Goal: Task Accomplishment & Management: Manage account settings

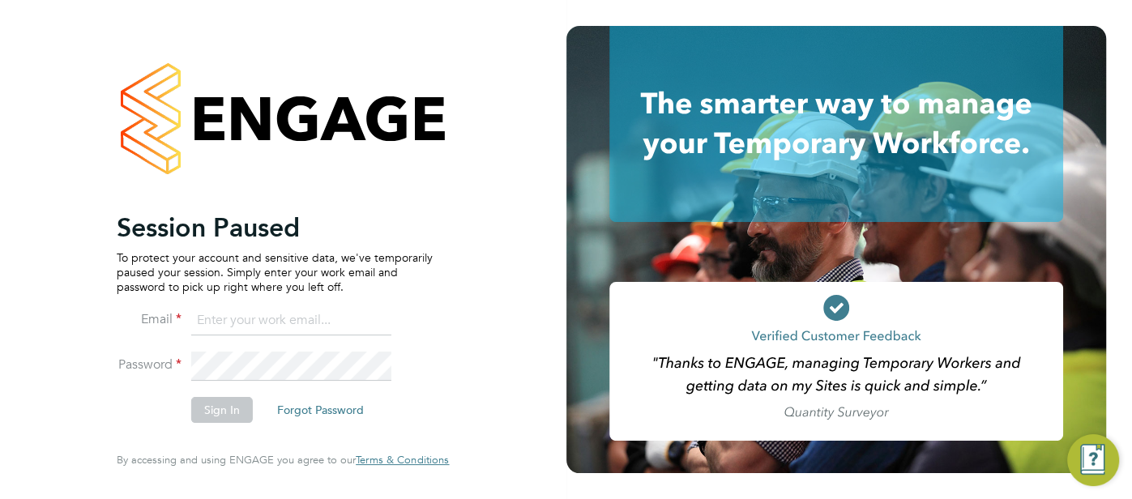
type input "[EMAIL_ADDRESS][DOMAIN_NAME]"
click at [241, 409] on button "Sign In" at bounding box center [222, 410] width 62 height 26
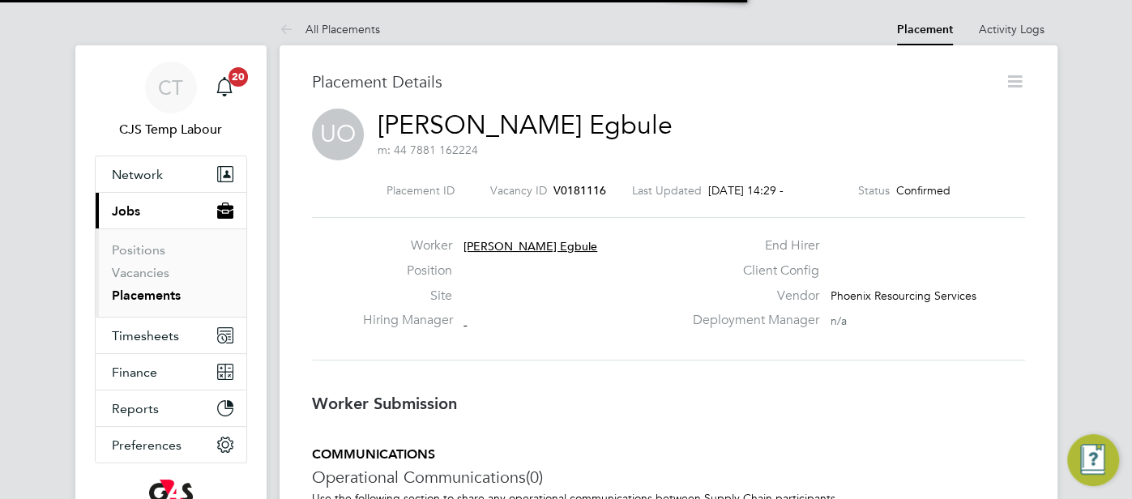
scroll to position [8, 6]
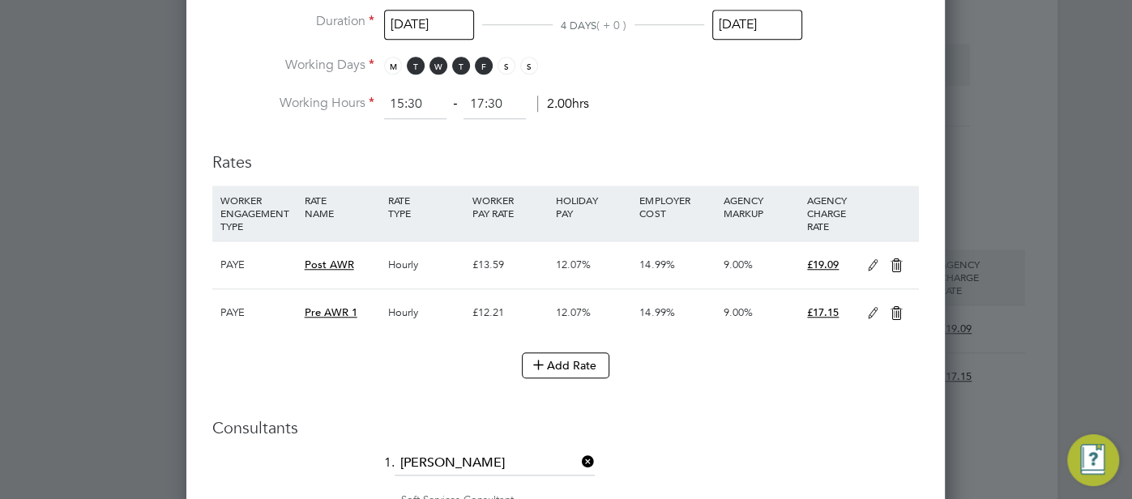
click at [872, 260] on icon at bounding box center [873, 265] width 20 height 13
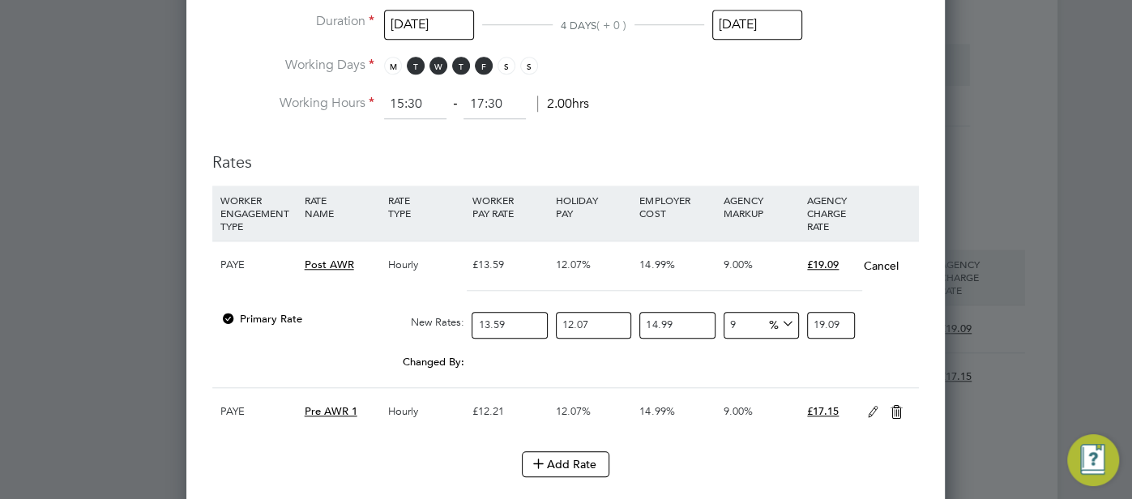
drag, startPoint x: 753, startPoint y: 324, endPoint x: 726, endPoint y: 322, distance: 27.6
click at [726, 322] on input "9" at bounding box center [760, 325] width 75 height 27
type input "6"
type input "18.564137133822"
type input "6"
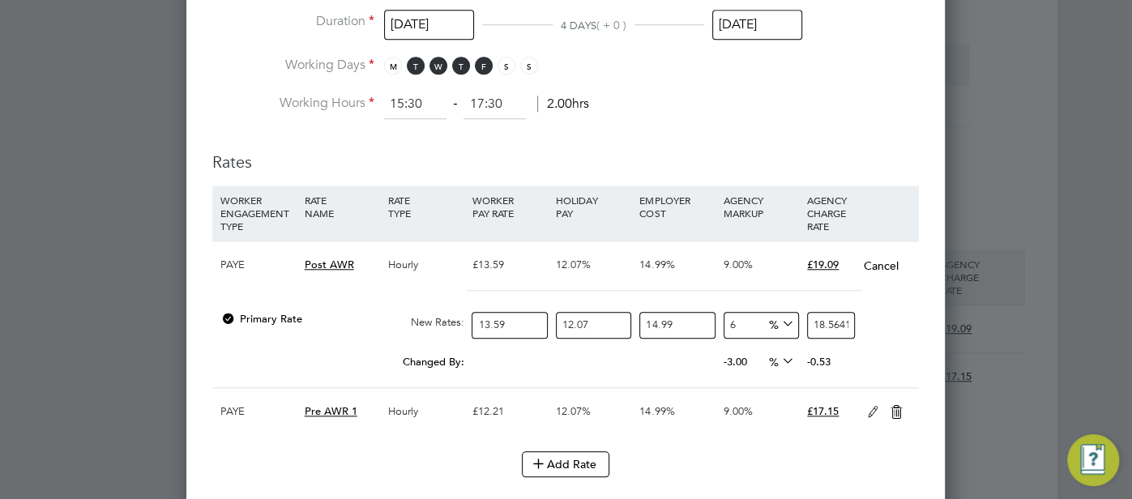
click at [891, 347] on div "Changed By: 0.00 0.00 0.00 -3.00 -0.525862866178 % -0.53" at bounding box center [565, 367] width 706 height 41
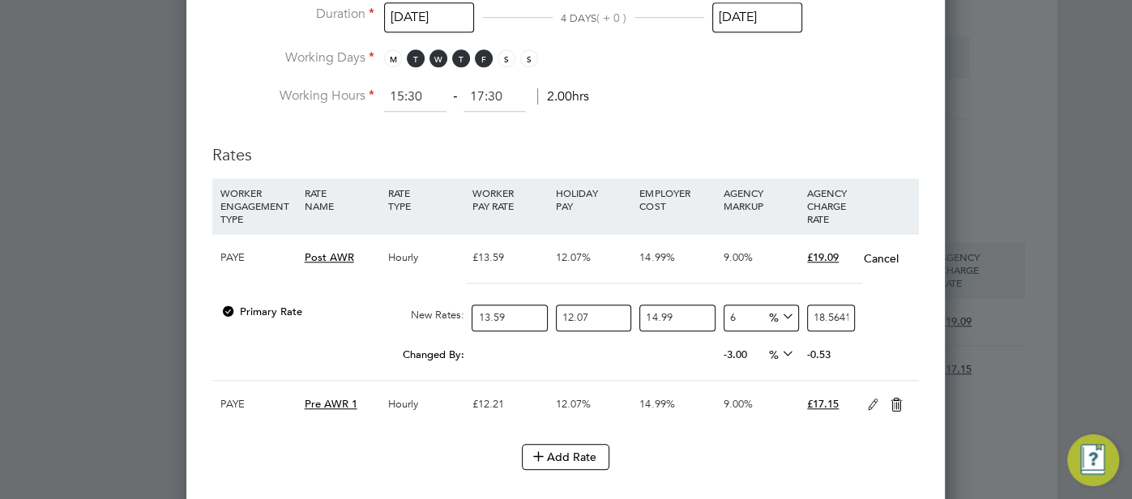
click at [898, 399] on icon at bounding box center [896, 405] width 20 height 13
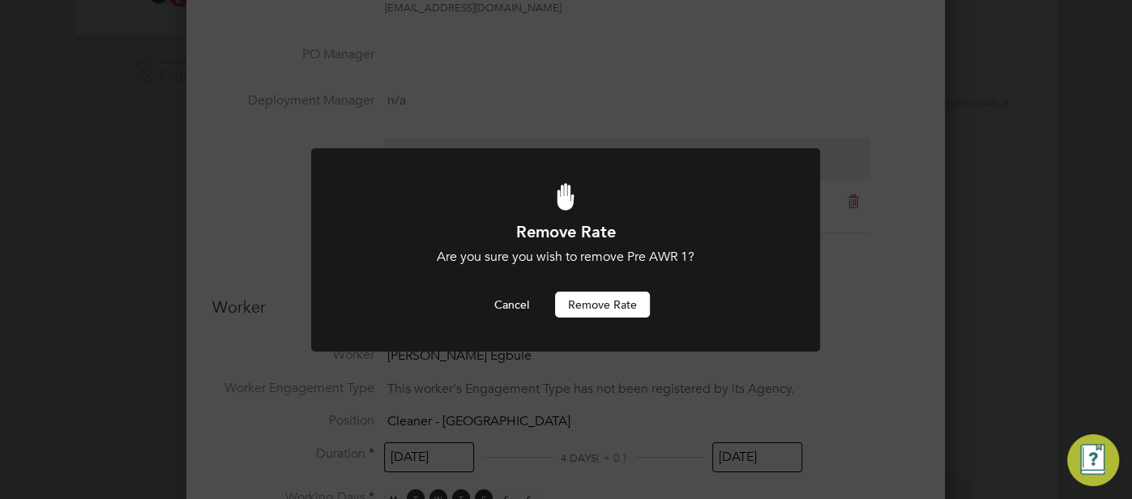
click at [609, 307] on button "Remove rate" at bounding box center [602, 305] width 95 height 26
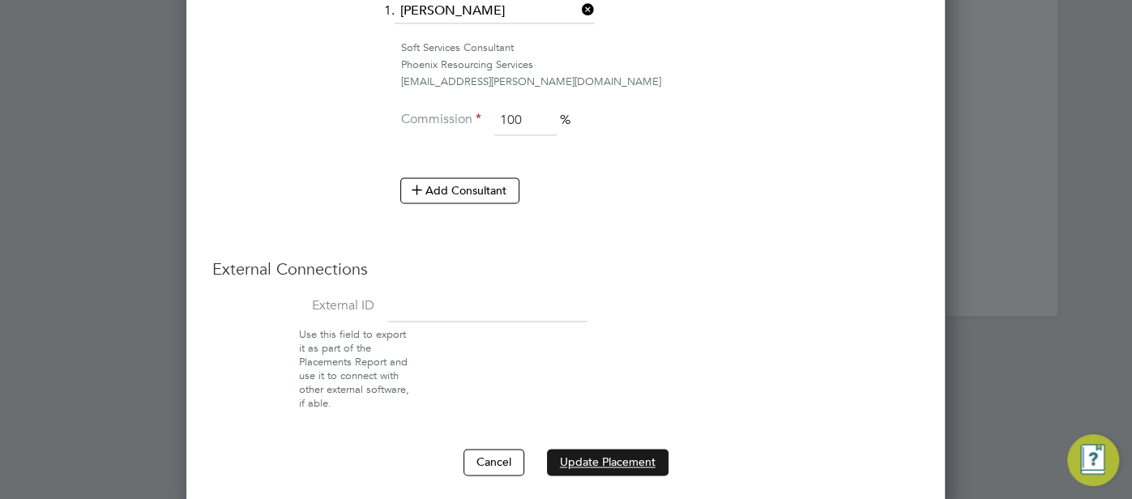
click at [625, 458] on button "Update Placement" at bounding box center [608, 462] width 122 height 26
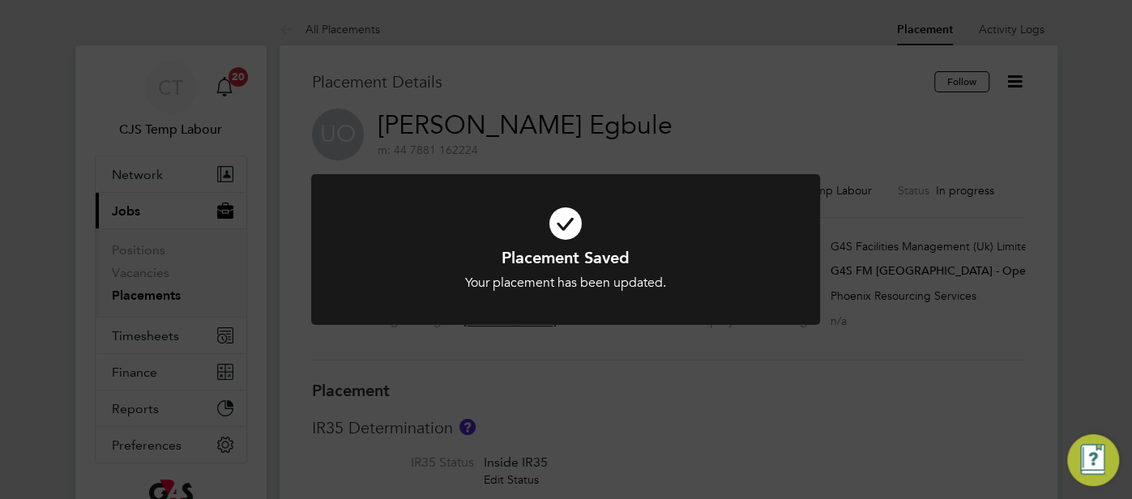
click at [553, 230] on icon at bounding box center [565, 223] width 421 height 63
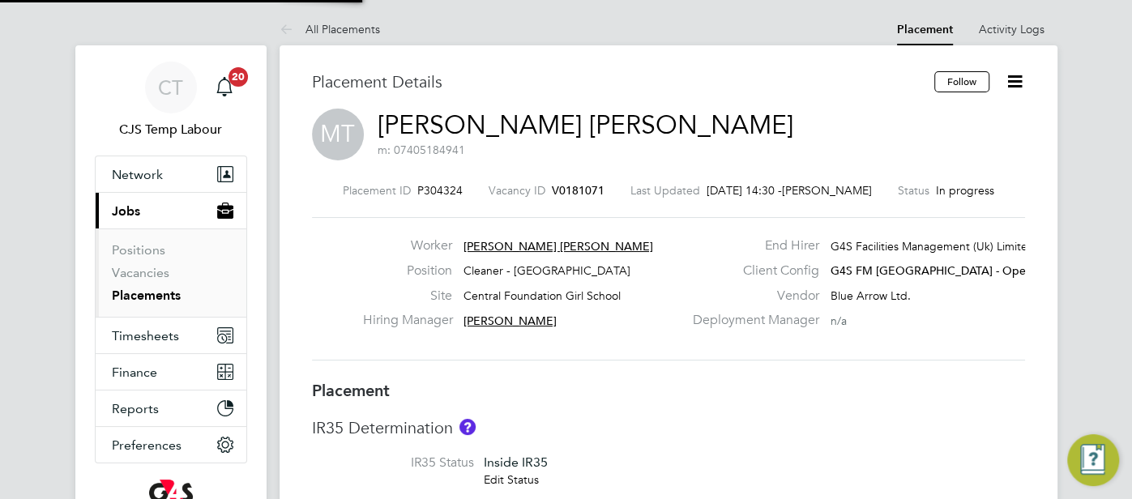
type input "[PERSON_NAME]"
type input "[DATE]"
type input "06:30"
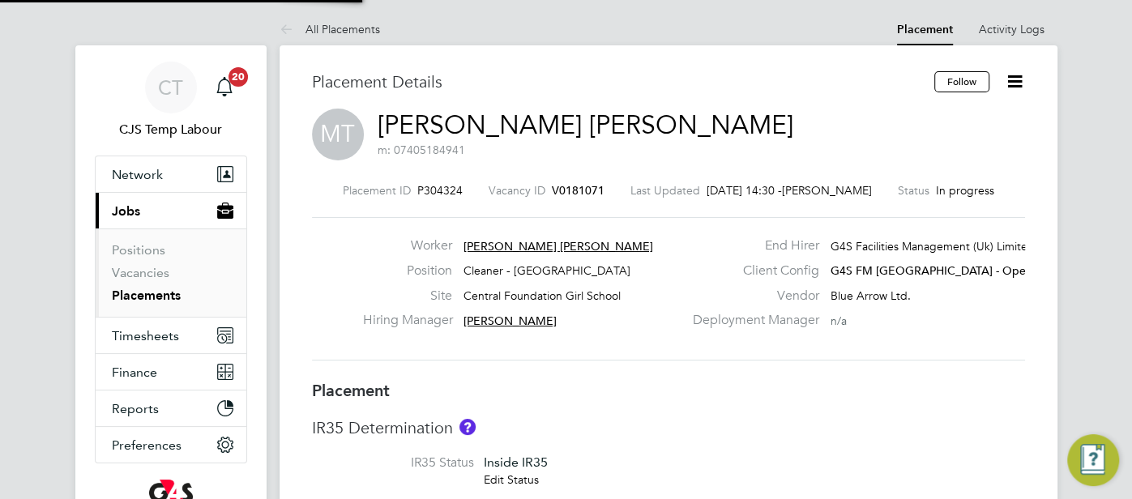
type input "08:30"
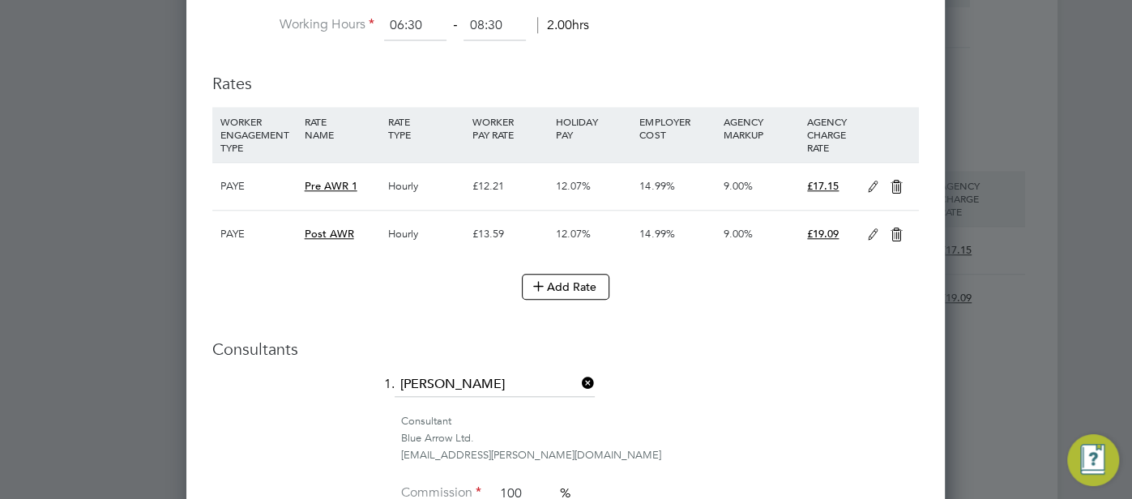
click at [864, 232] on icon at bounding box center [873, 234] width 20 height 13
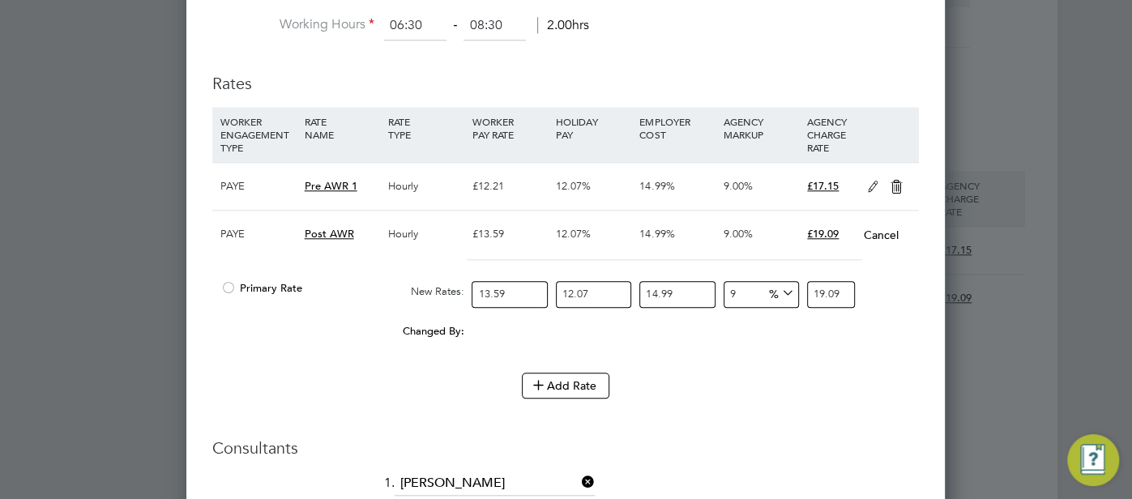
click at [225, 287] on div at bounding box center [228, 293] width 16 height 12
click at [890, 182] on icon at bounding box center [896, 187] width 20 height 13
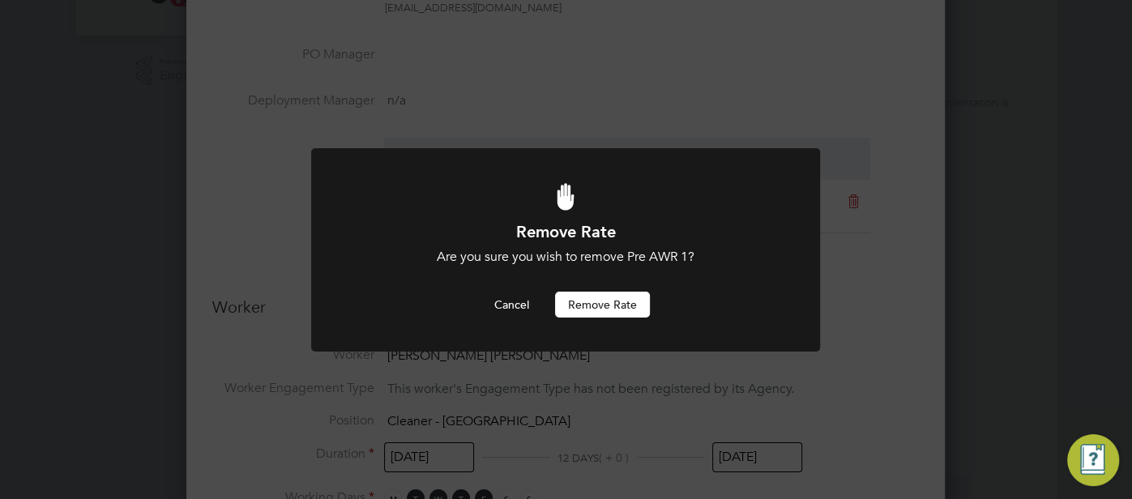
click at [608, 306] on button "Remove rate" at bounding box center [602, 305] width 95 height 26
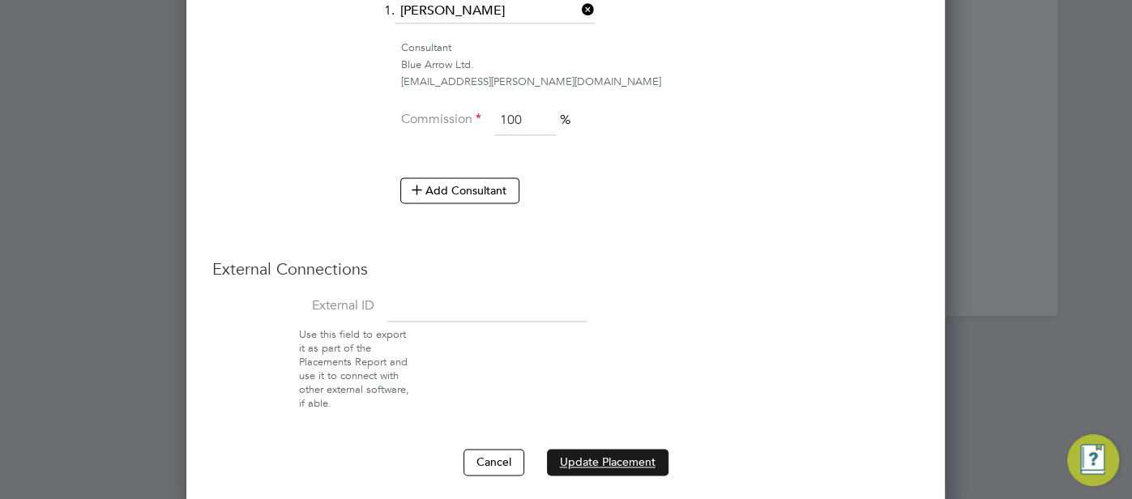
click at [609, 458] on button "Update Placement" at bounding box center [608, 462] width 122 height 26
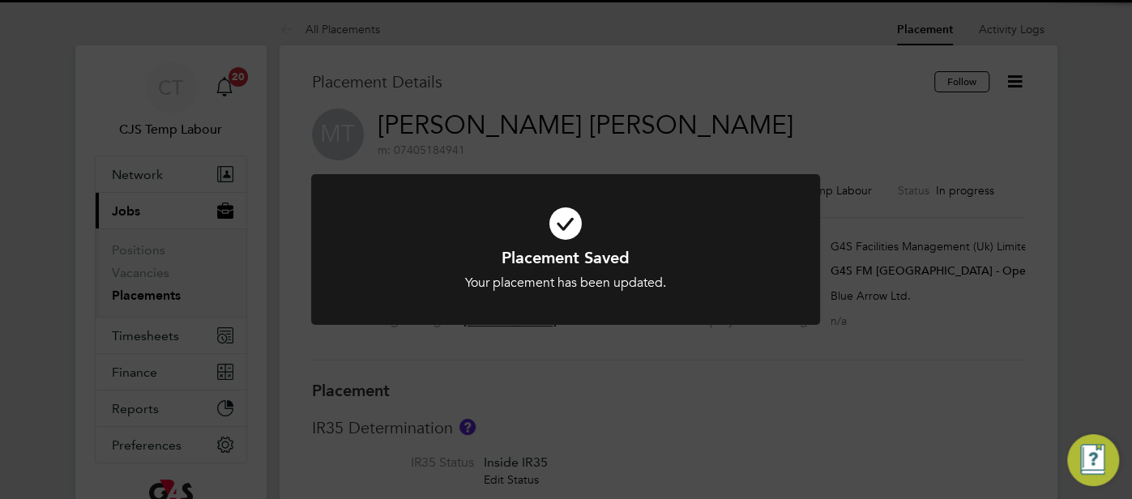
click at [559, 235] on icon at bounding box center [565, 223] width 421 height 63
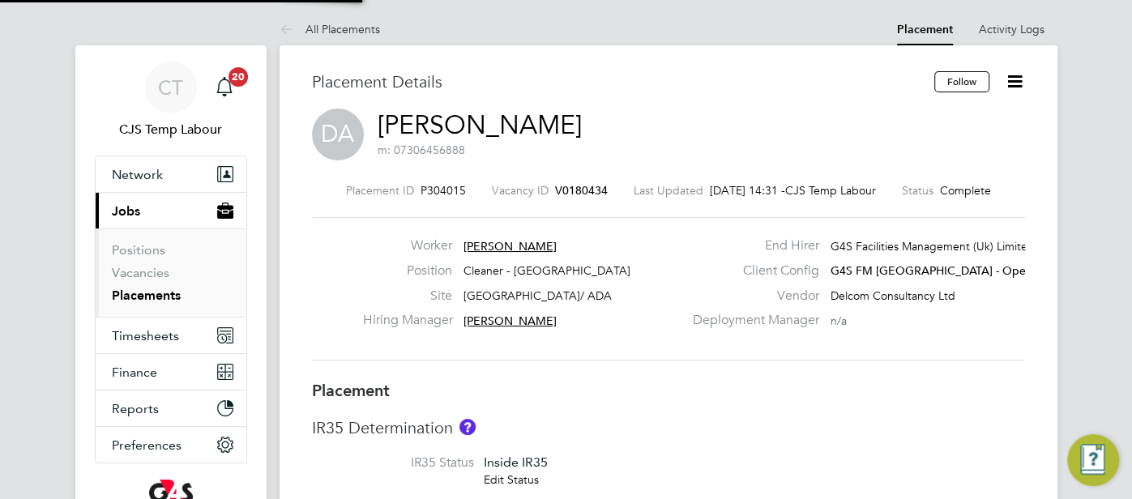
type input "[PERSON_NAME]"
type input "[DATE]"
type input "15:30"
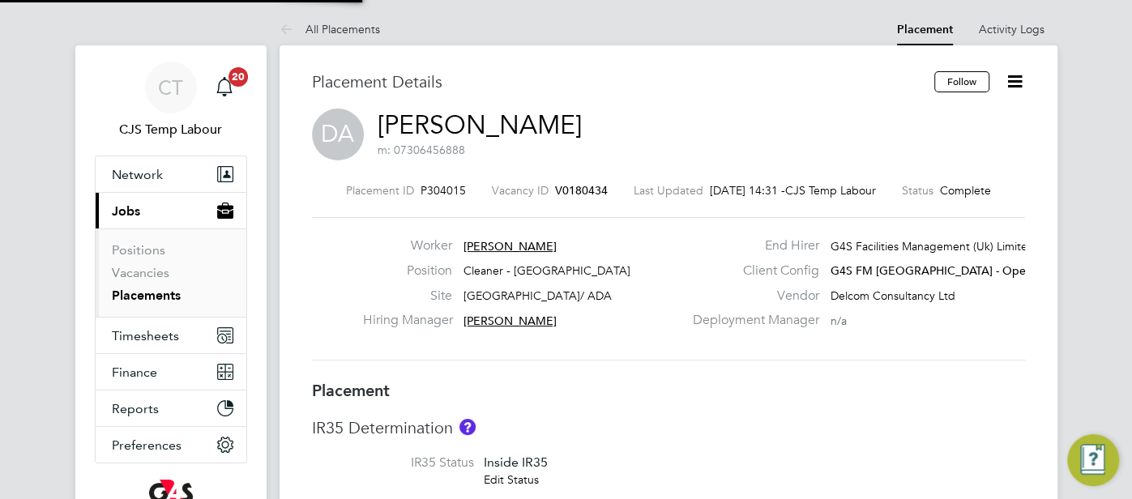
type input "19:30"
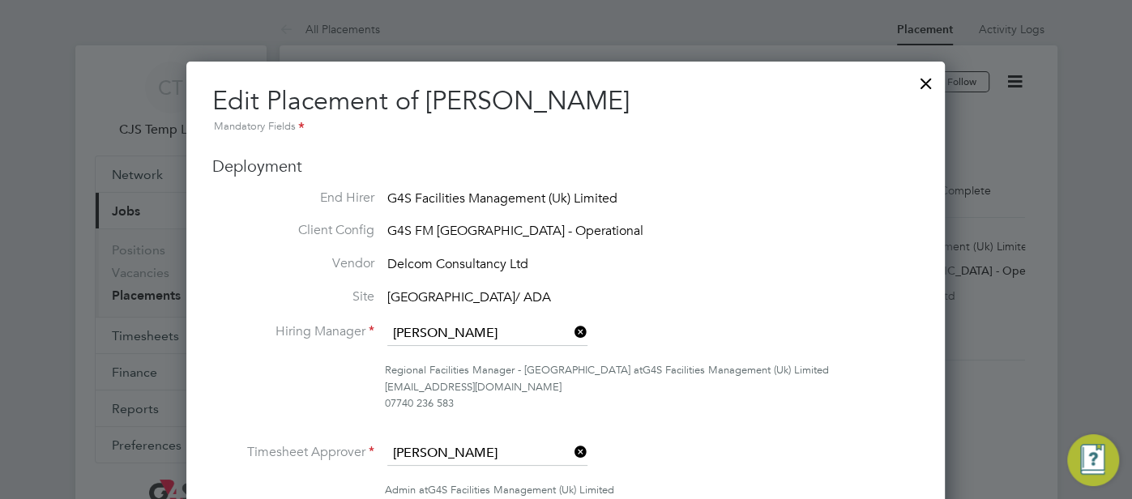
click at [923, 85] on div at bounding box center [925, 79] width 29 height 29
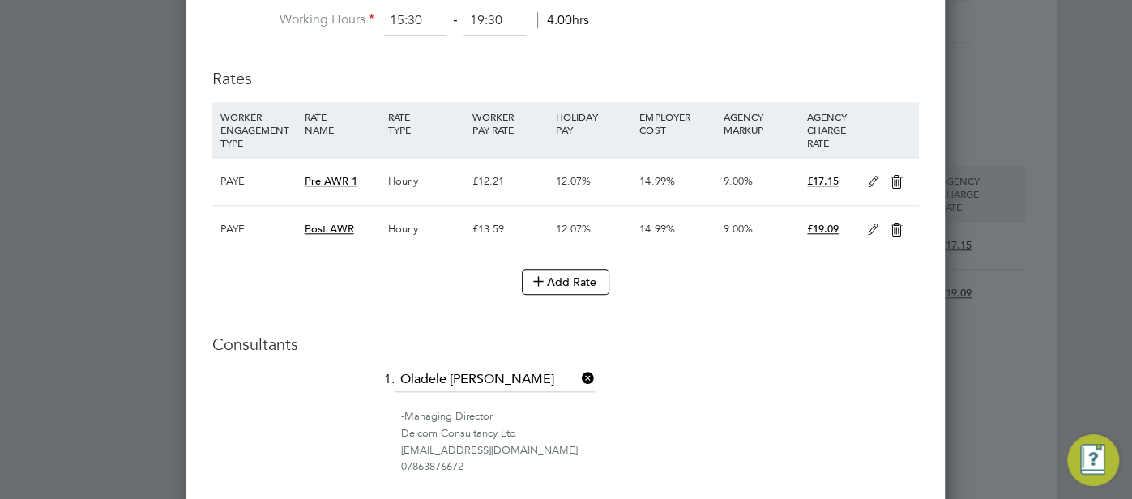
click at [874, 181] on icon at bounding box center [873, 182] width 20 height 13
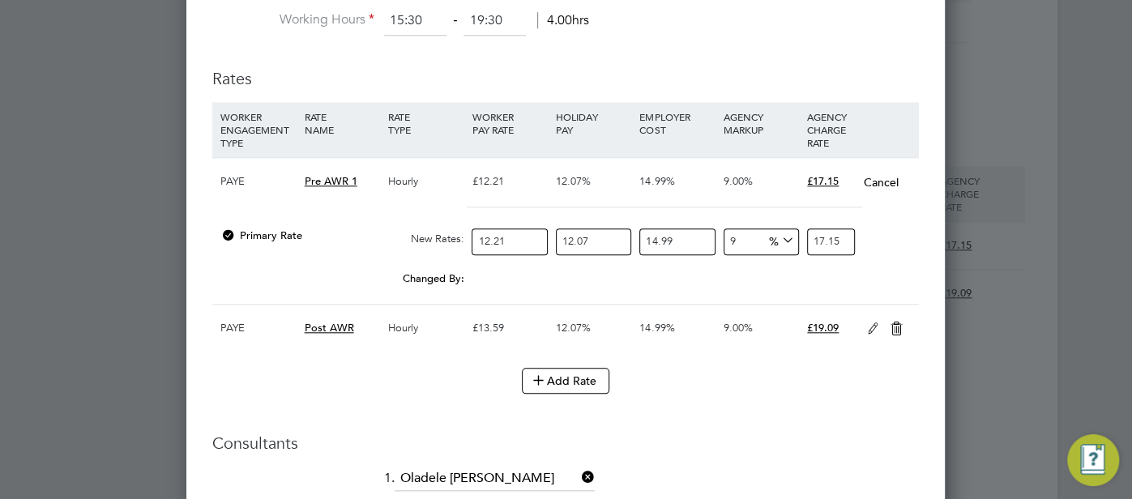
drag, startPoint x: 759, startPoint y: 228, endPoint x: 723, endPoint y: 229, distance: 35.7
click at [723, 229] on input "9" at bounding box center [760, 241] width 75 height 27
type input "6"
type input "16.679037115818"
type input "6"
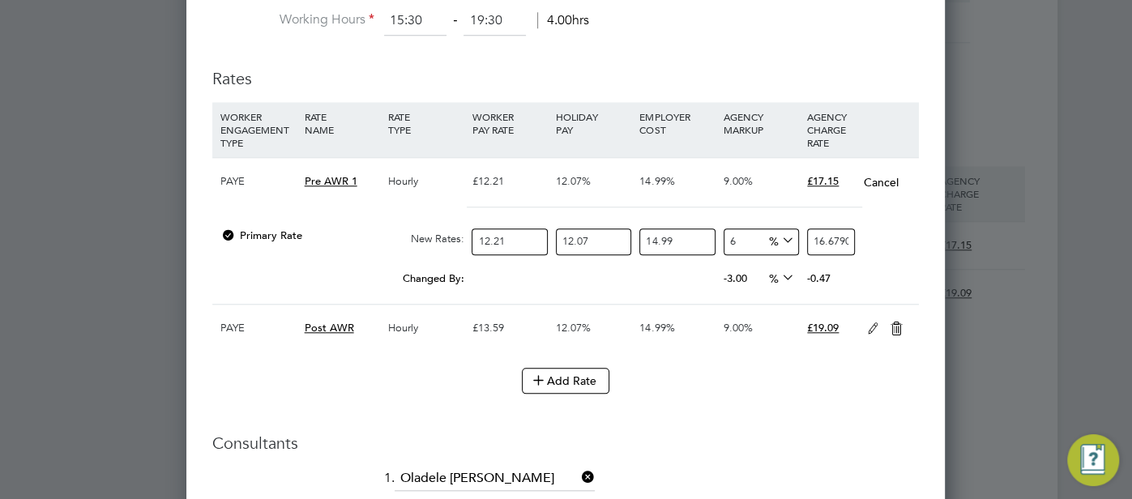
click at [891, 326] on icon at bounding box center [896, 328] width 20 height 13
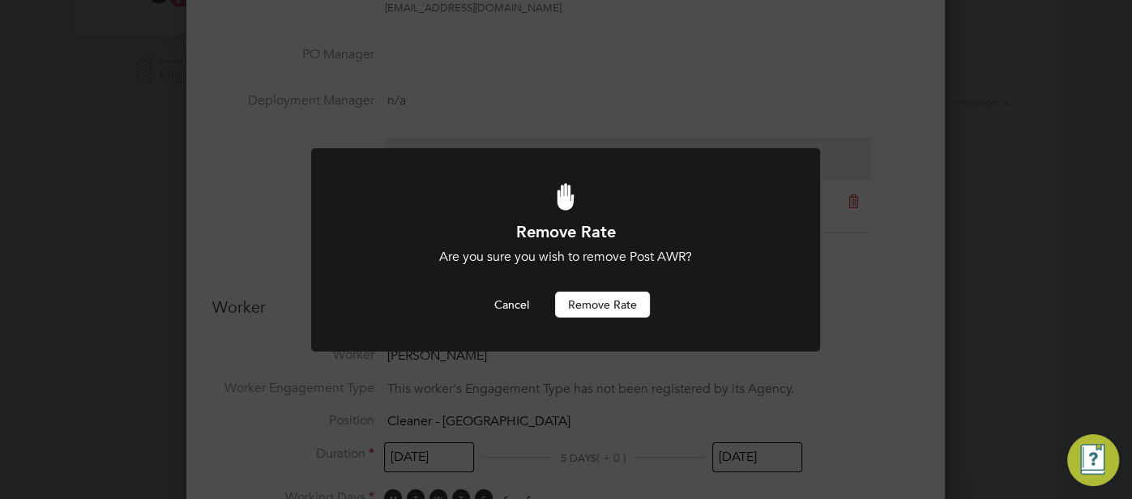
click at [600, 305] on button "Remove rate" at bounding box center [602, 305] width 95 height 26
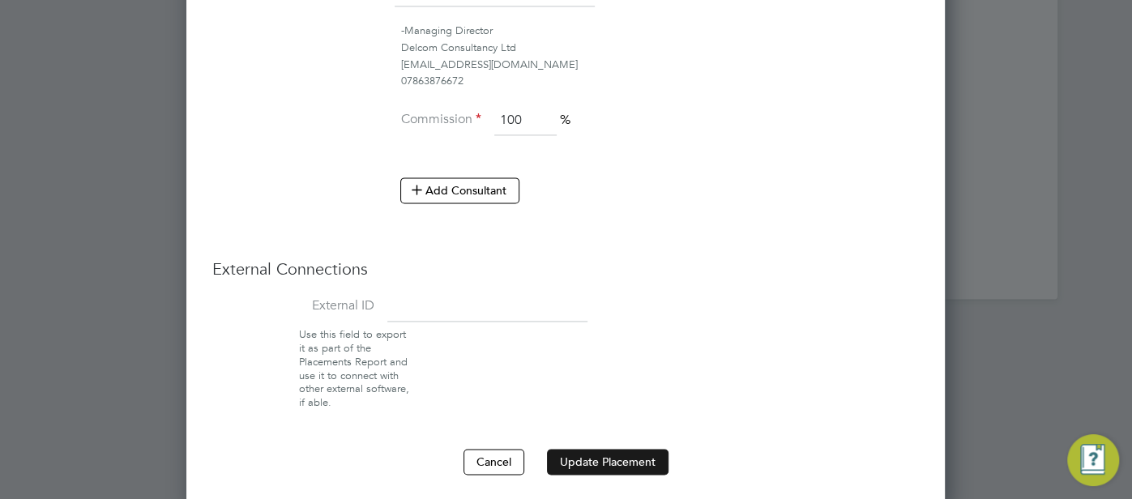
click at [616, 459] on button "Update Placement" at bounding box center [608, 462] width 122 height 26
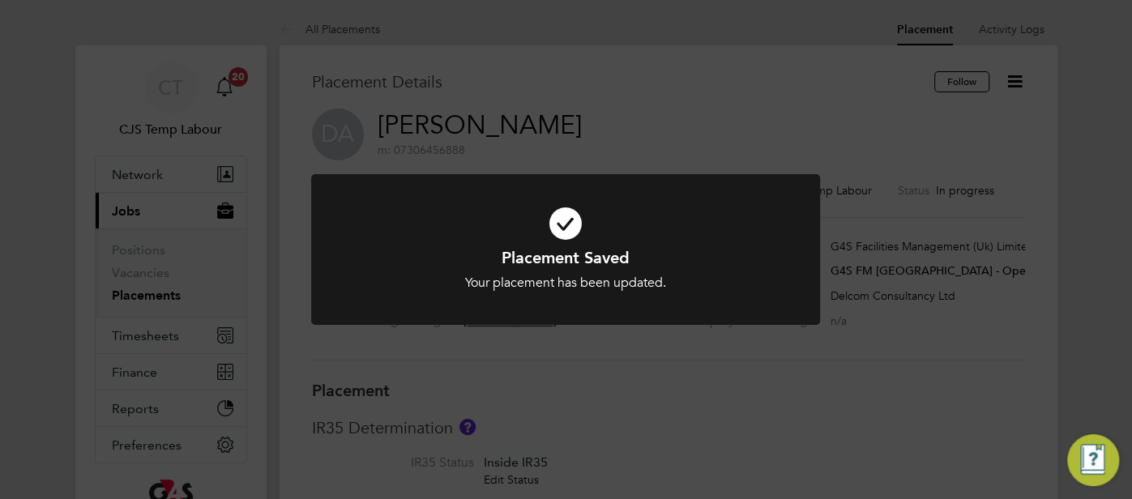
click at [565, 221] on icon at bounding box center [565, 223] width 421 height 63
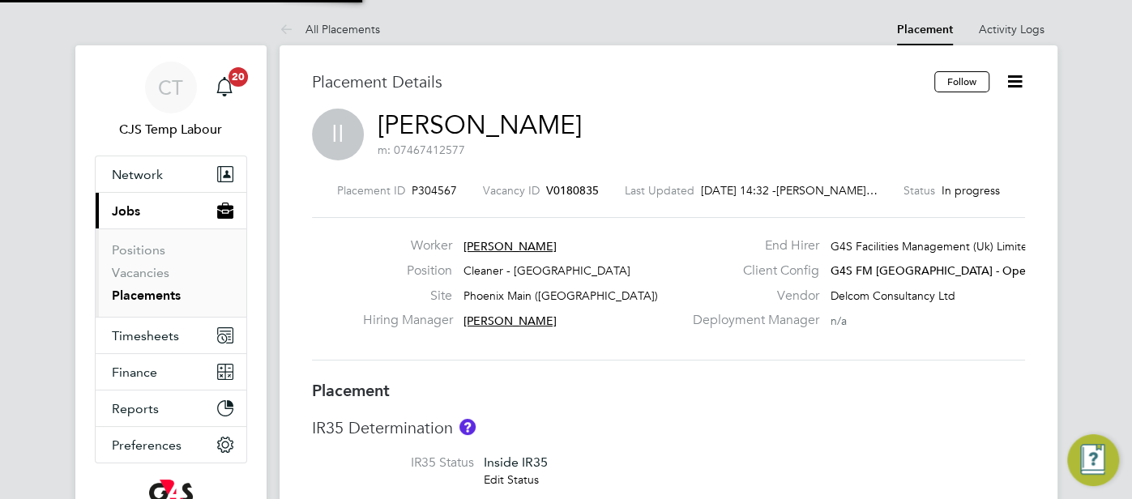
type input "[PERSON_NAME]"
type input "[DATE]"
type input "06:30"
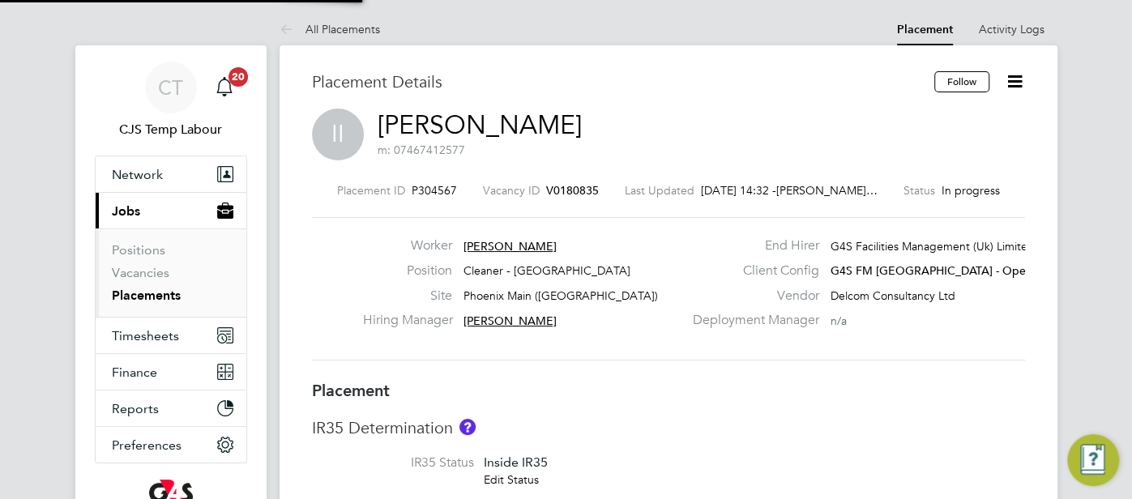
type input "08:30"
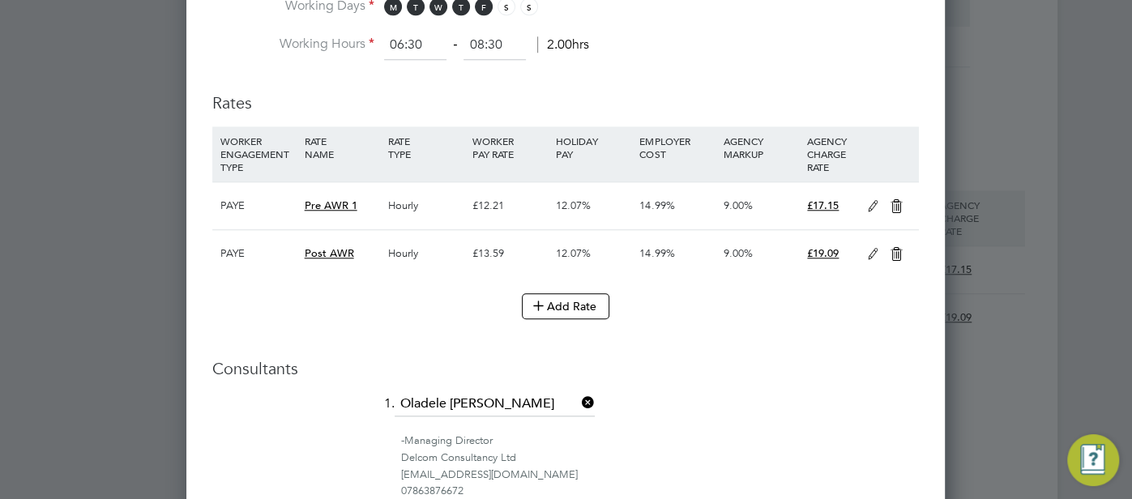
drag, startPoint x: 870, startPoint y: 245, endPoint x: 860, endPoint y: 253, distance: 12.7
click at [871, 248] on icon at bounding box center [873, 254] width 20 height 13
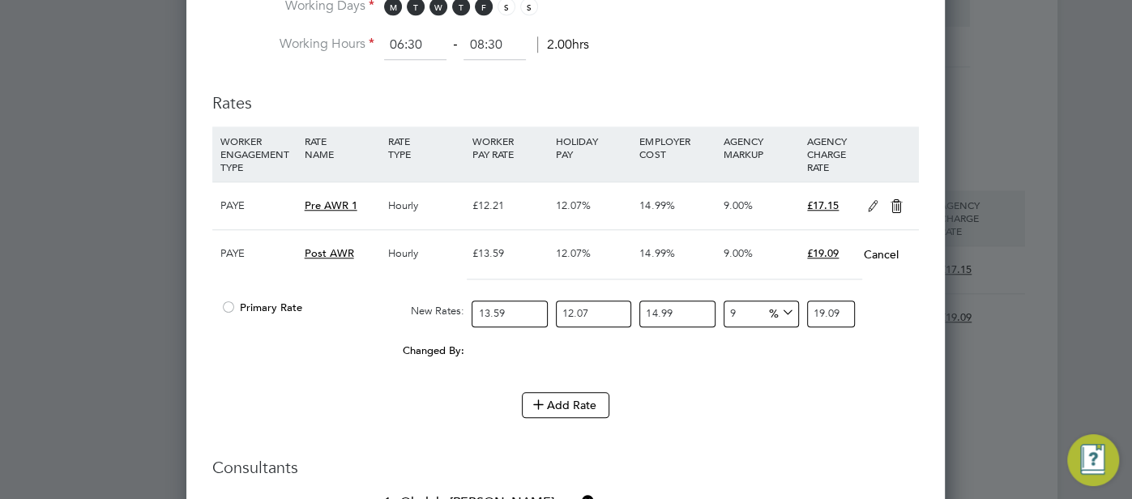
drag, startPoint x: 230, startPoint y: 301, endPoint x: 427, endPoint y: 328, distance: 198.8
click at [231, 306] on div at bounding box center [228, 312] width 16 height 12
click at [900, 200] on icon at bounding box center [896, 206] width 20 height 13
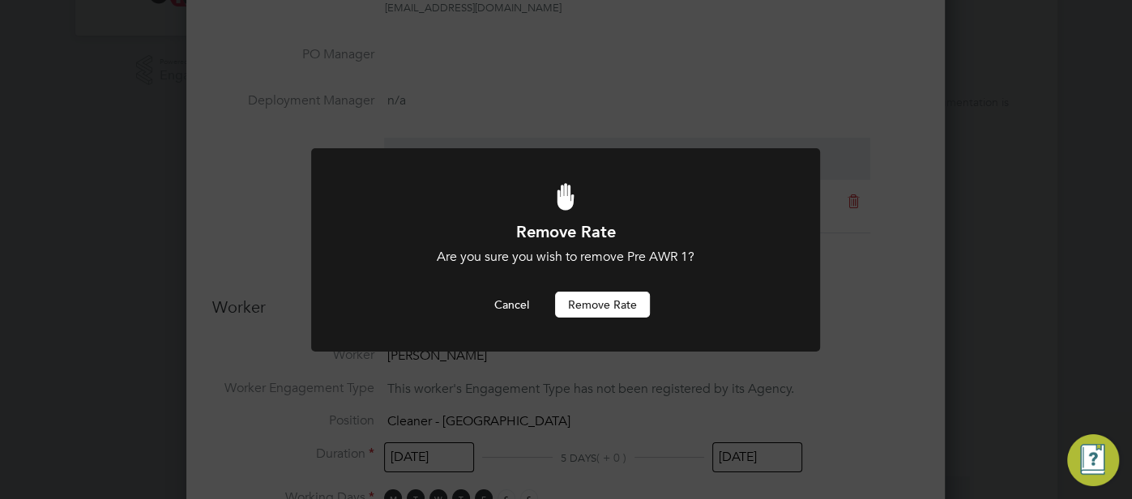
click at [593, 301] on button "Remove rate" at bounding box center [602, 305] width 95 height 26
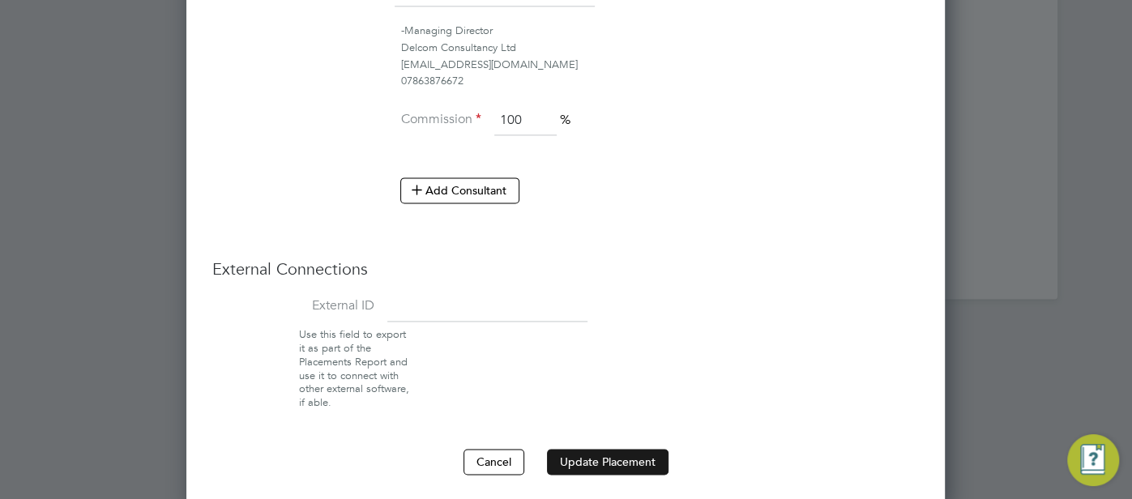
click at [616, 454] on button "Update Placement" at bounding box center [608, 462] width 122 height 26
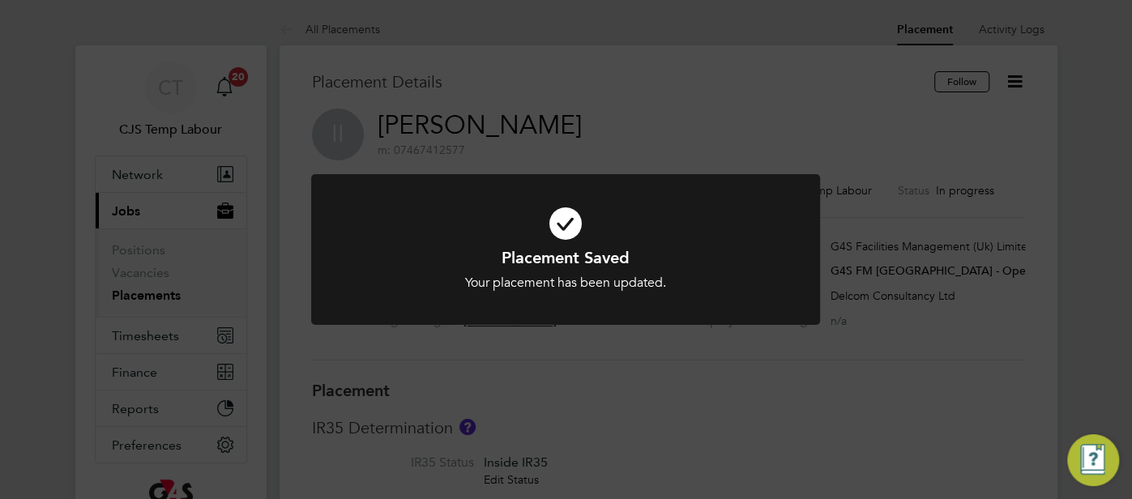
click at [565, 232] on icon at bounding box center [565, 223] width 421 height 63
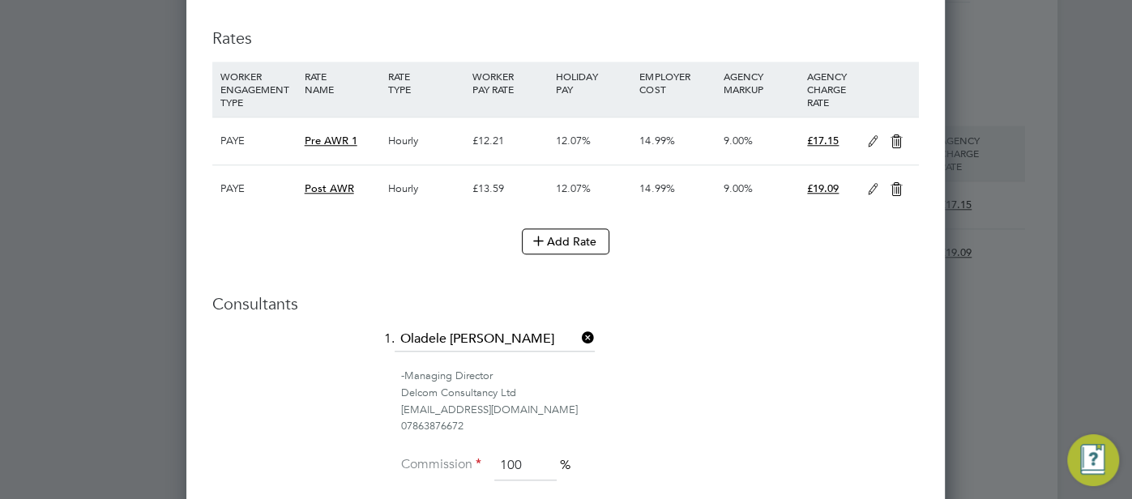
drag, startPoint x: 868, startPoint y: 182, endPoint x: 834, endPoint y: 196, distance: 36.0
click at [868, 183] on icon at bounding box center [873, 189] width 20 height 13
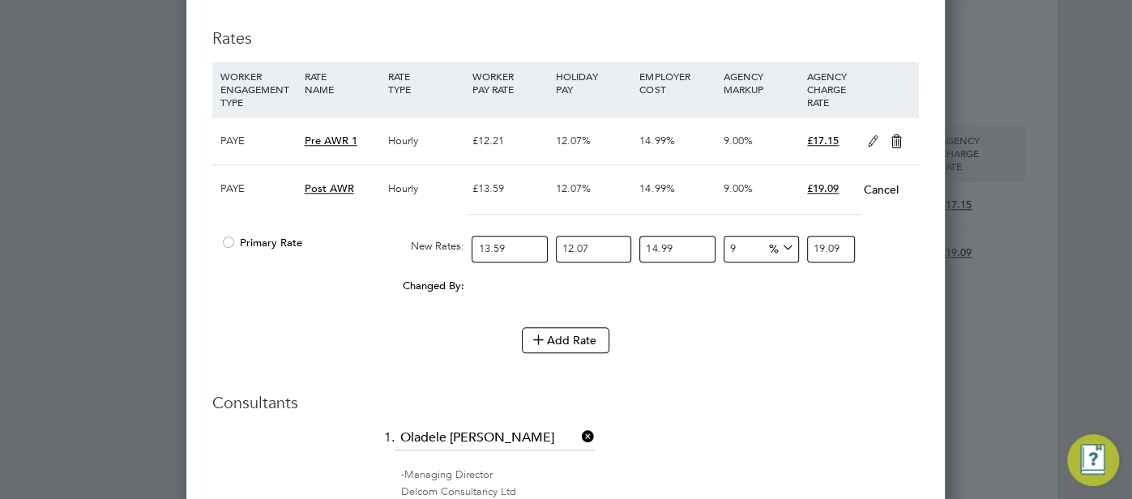
click at [227, 241] on div at bounding box center [228, 247] width 16 height 12
click at [888, 135] on icon at bounding box center [896, 141] width 20 height 13
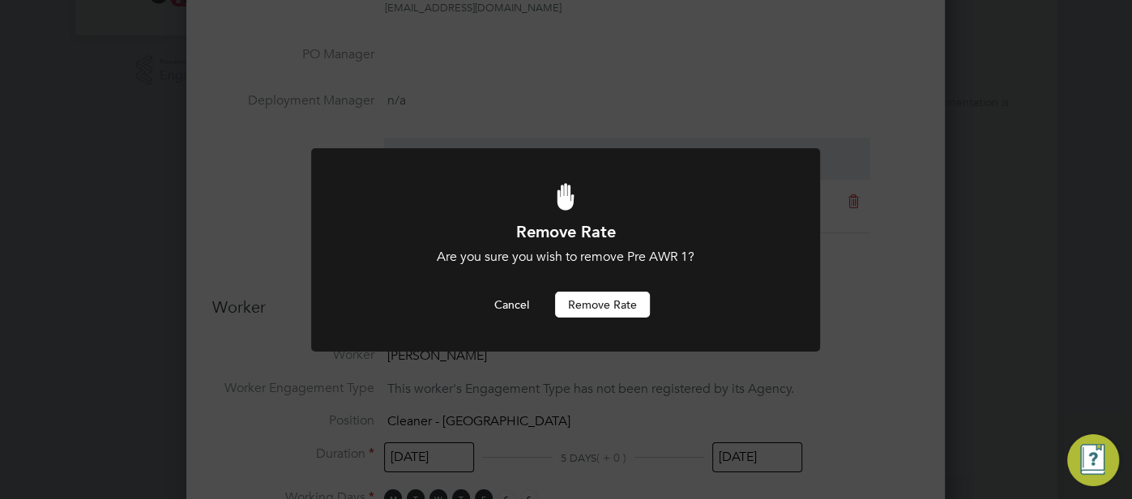
click at [617, 302] on button "Remove rate" at bounding box center [602, 305] width 95 height 26
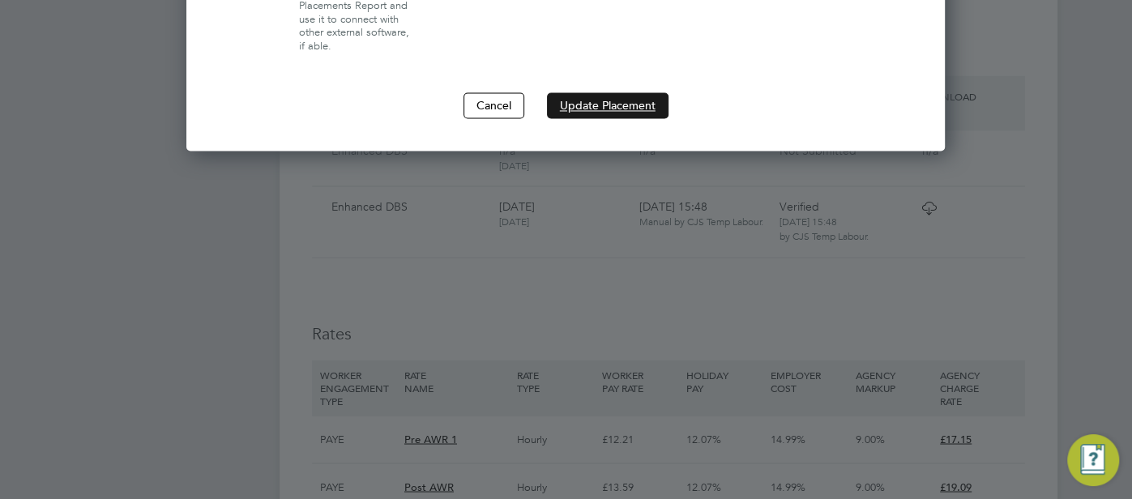
click at [607, 98] on button "Update Placement" at bounding box center [608, 105] width 122 height 26
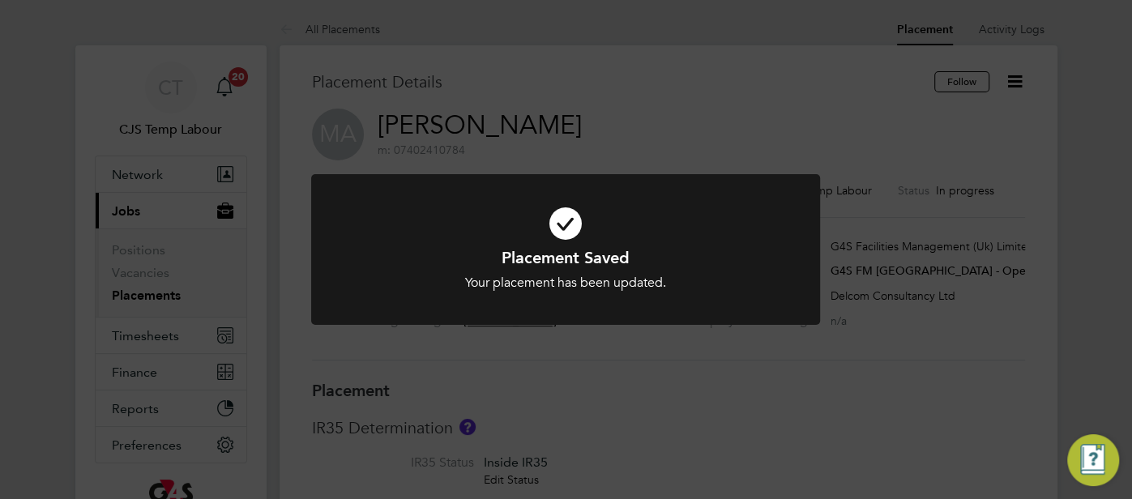
click at [563, 214] on icon at bounding box center [565, 223] width 421 height 63
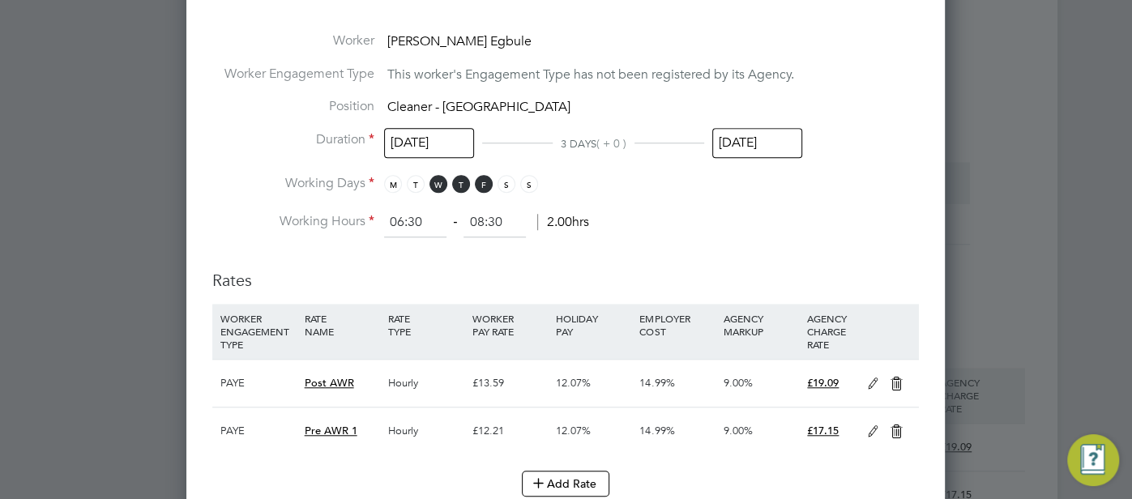
click at [872, 430] on icon at bounding box center [873, 431] width 20 height 13
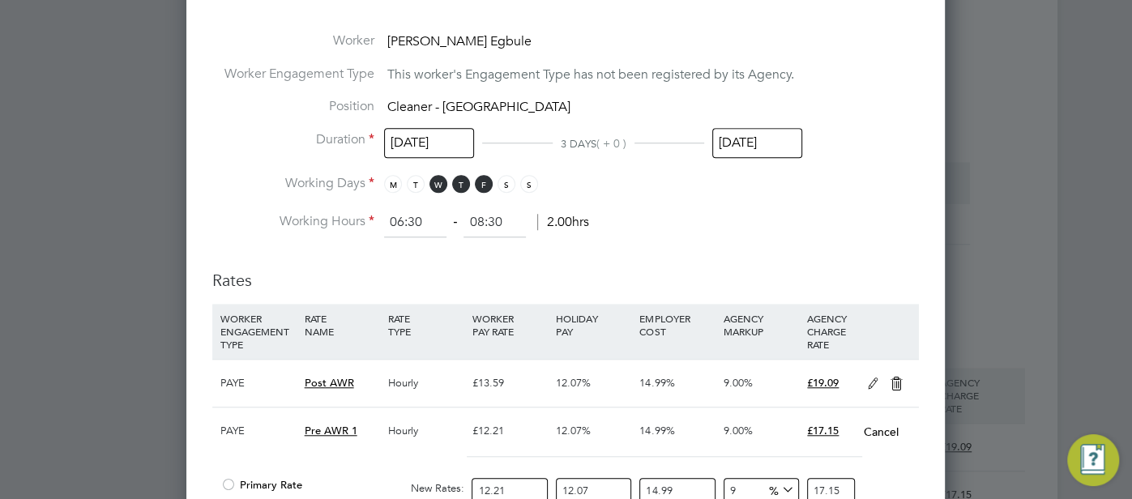
click at [874, 377] on icon at bounding box center [873, 383] width 20 height 13
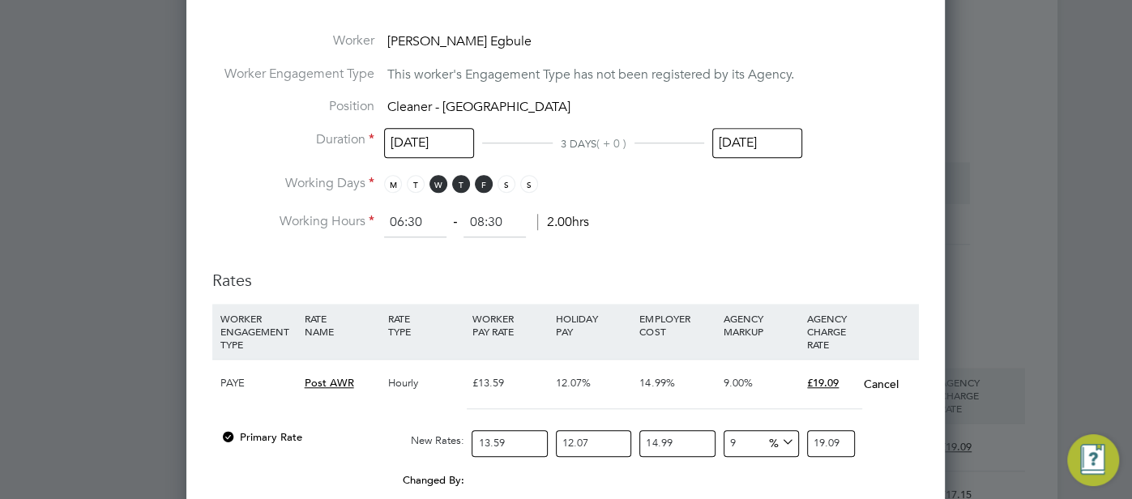
drag, startPoint x: 743, startPoint y: 436, endPoint x: 723, endPoint y: 441, distance: 20.8
click at [717, 441] on div "Primary Rate New Rates: 13.59 12.07 n/a 14.99 n/a 9 0 % 19.09" at bounding box center [565, 443] width 706 height 43
type input "6"
type input "18.564137133822"
type input "6"
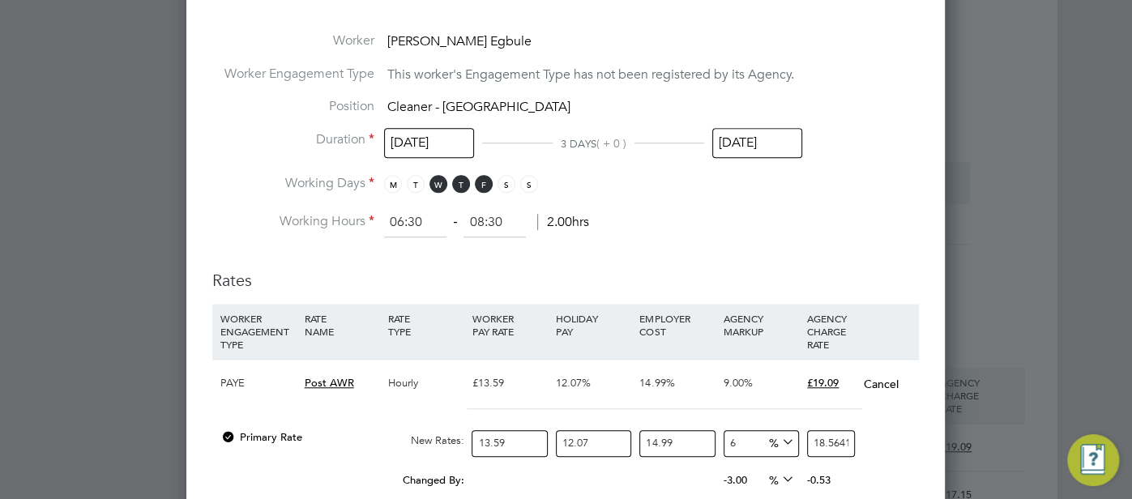
click at [881, 447] on div "Primary Rate New Rates: 13.59 12.07 n/a 14.99 n/a 6 1.050800215122 % 18.5641371…" at bounding box center [565, 443] width 706 height 43
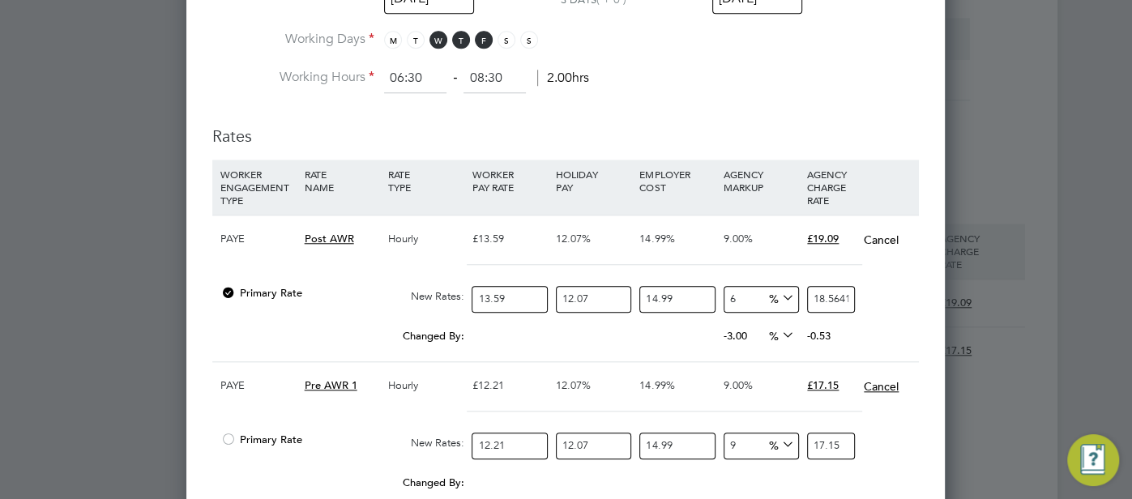
click at [886, 383] on button "Cancel" at bounding box center [881, 386] width 36 height 16
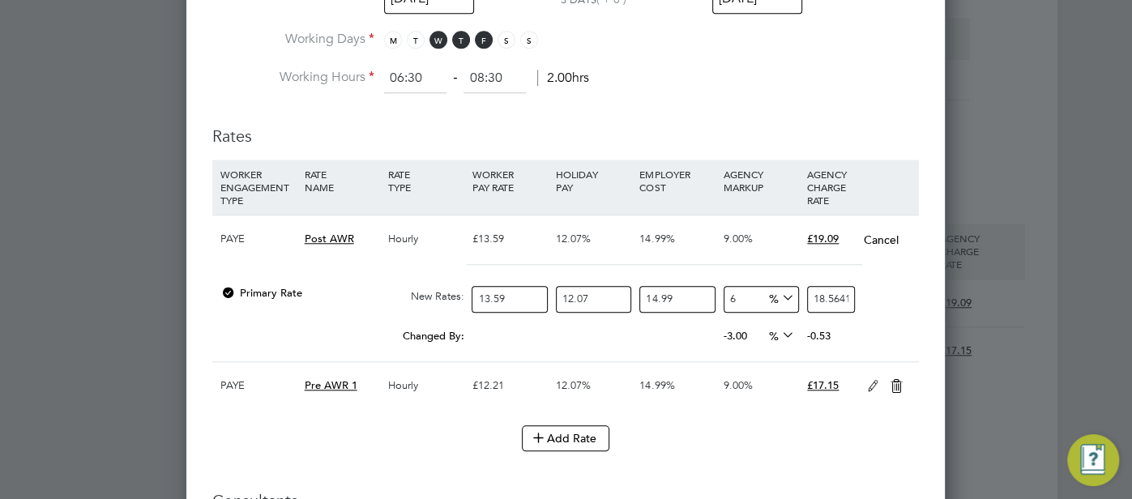
click at [896, 382] on icon at bounding box center [896, 386] width 20 height 13
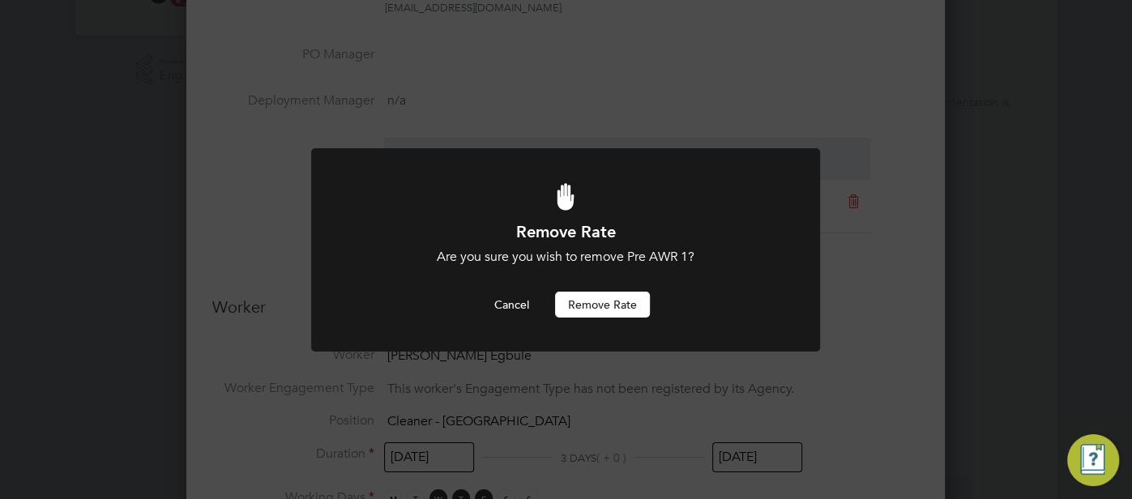
click at [619, 294] on button "Remove rate" at bounding box center [602, 305] width 95 height 26
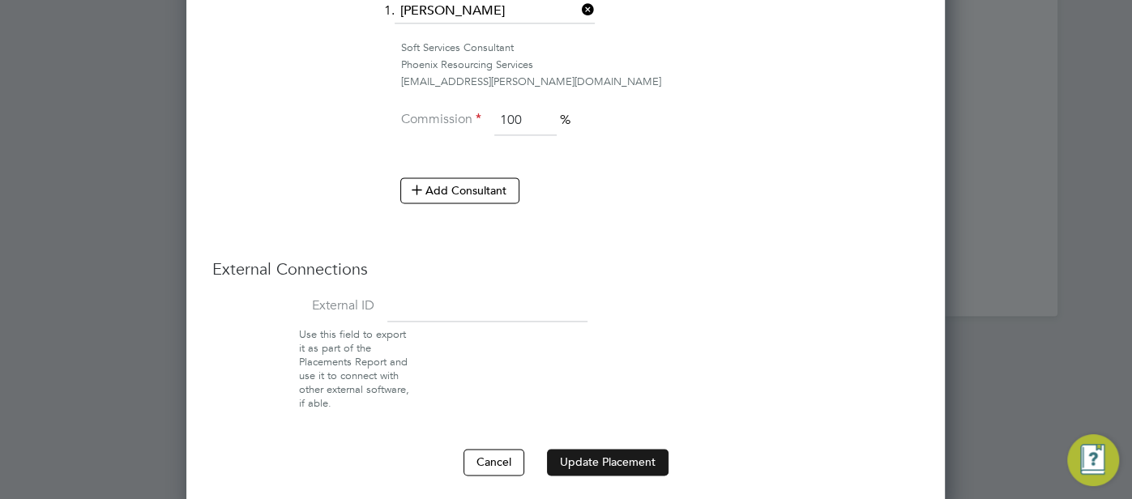
click at [586, 459] on button "Update Placement" at bounding box center [608, 462] width 122 height 26
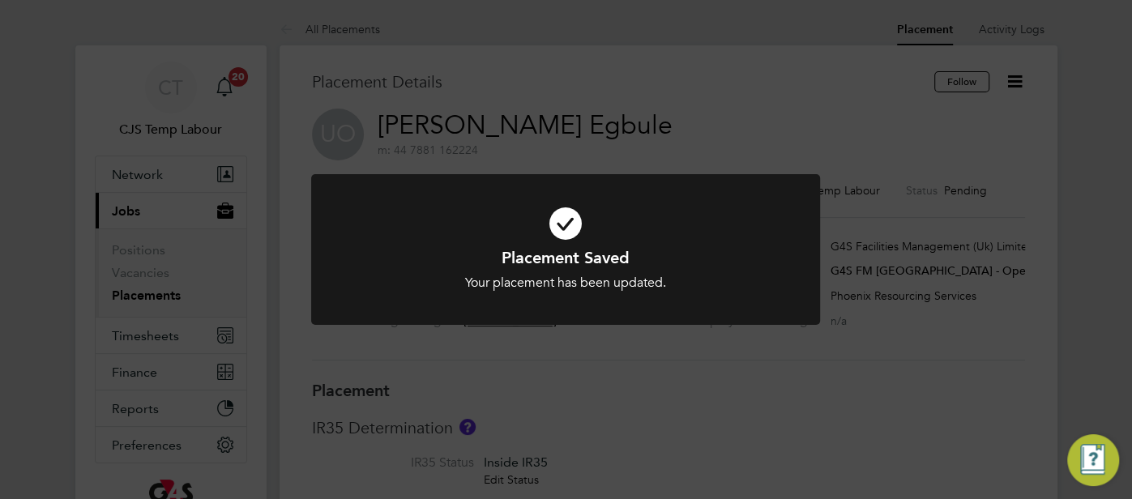
click at [569, 225] on icon at bounding box center [565, 223] width 421 height 63
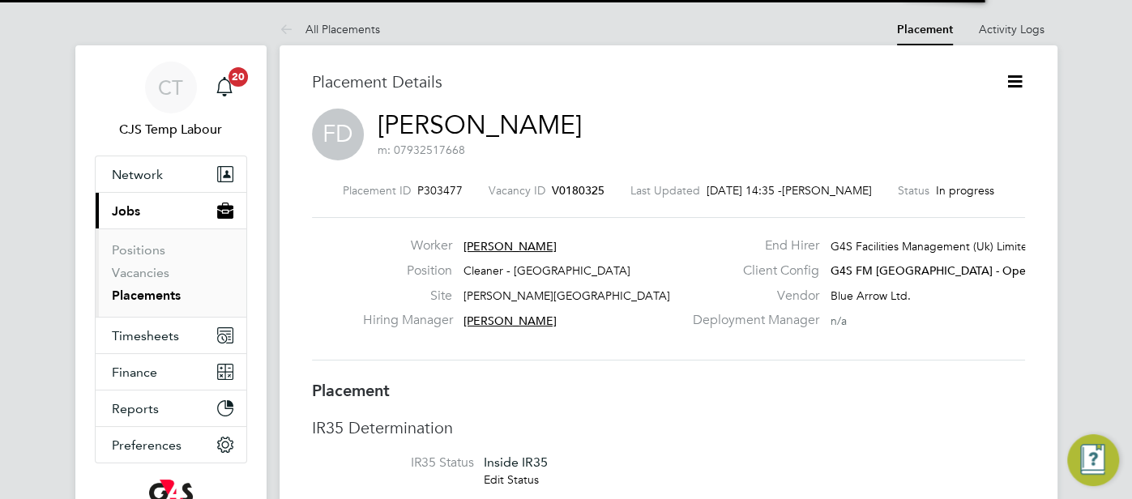
scroll to position [25, 319]
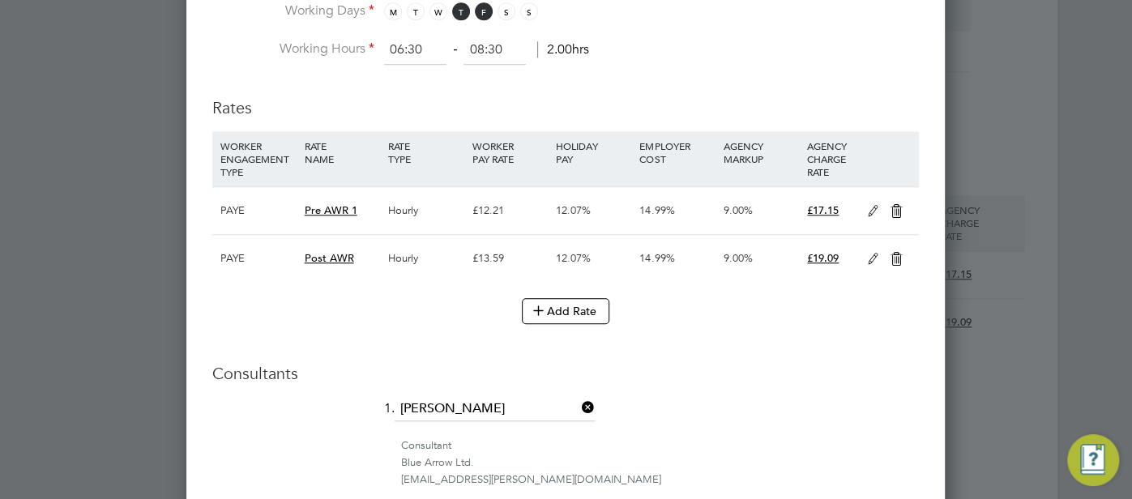
click at [898, 258] on icon at bounding box center [896, 259] width 20 height 13
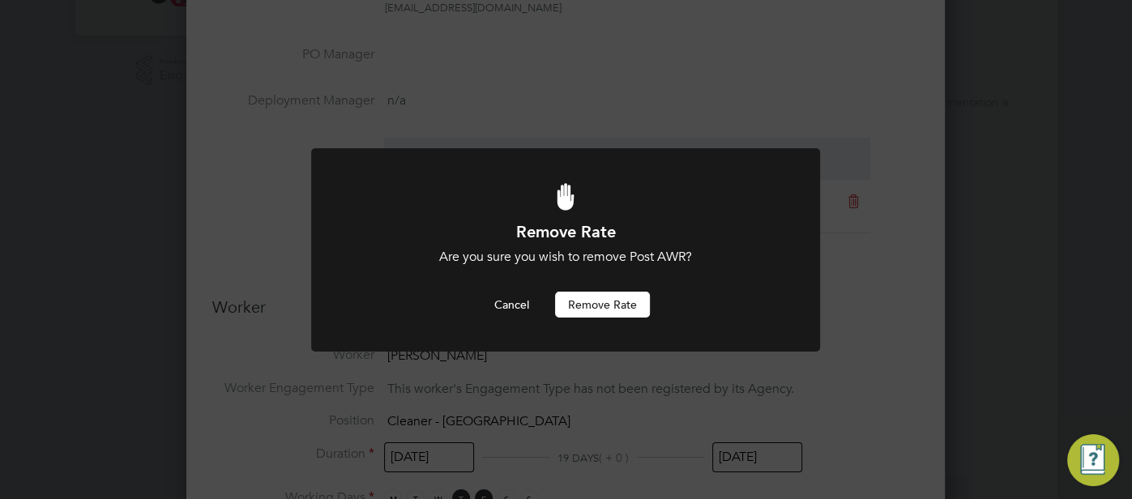
click at [618, 309] on button "Remove rate" at bounding box center [602, 305] width 95 height 26
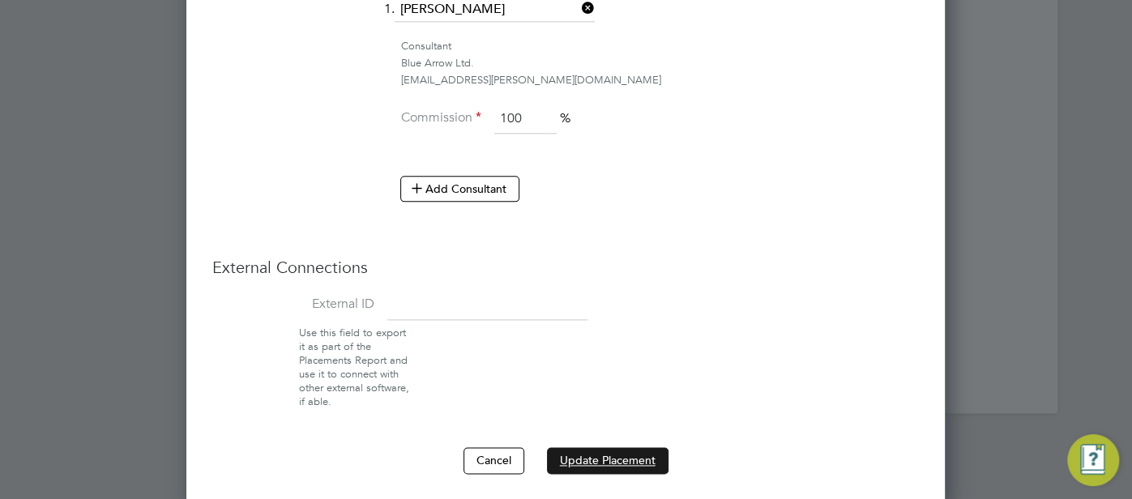
click at [636, 459] on button "Update Placement" at bounding box center [608, 460] width 122 height 26
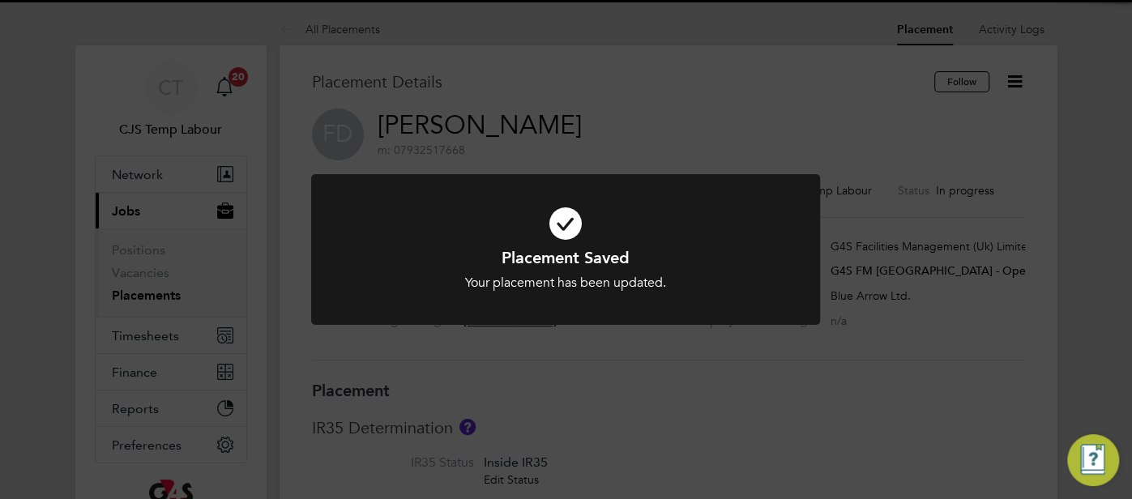
click at [569, 241] on icon at bounding box center [565, 223] width 421 height 63
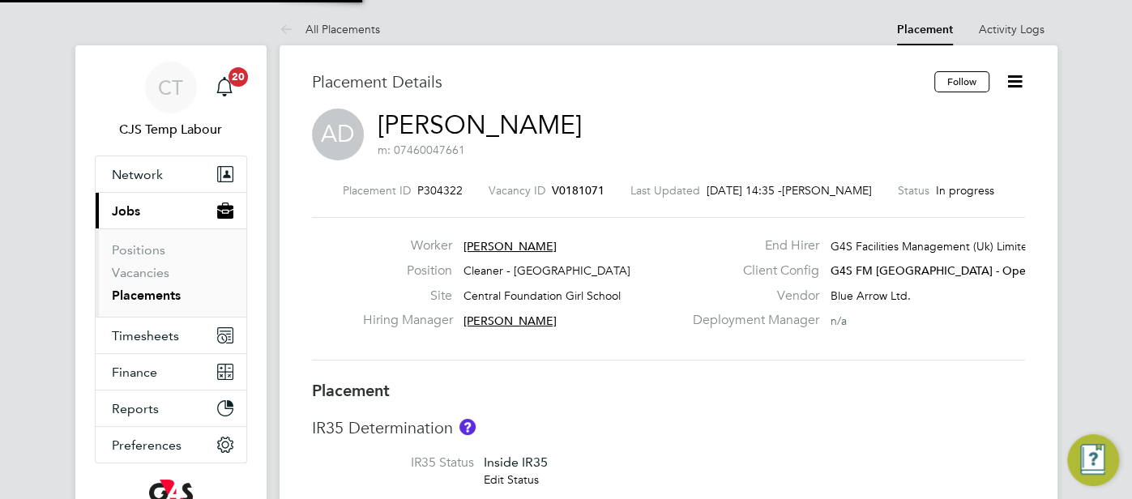
type input "[PERSON_NAME]"
type input "[DATE]"
type input "06:30"
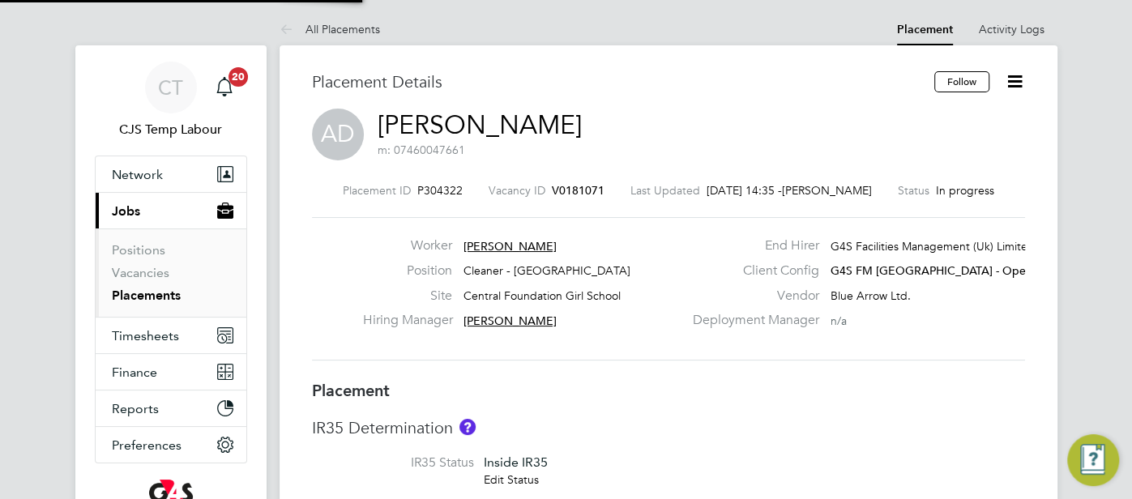
type input "08:30"
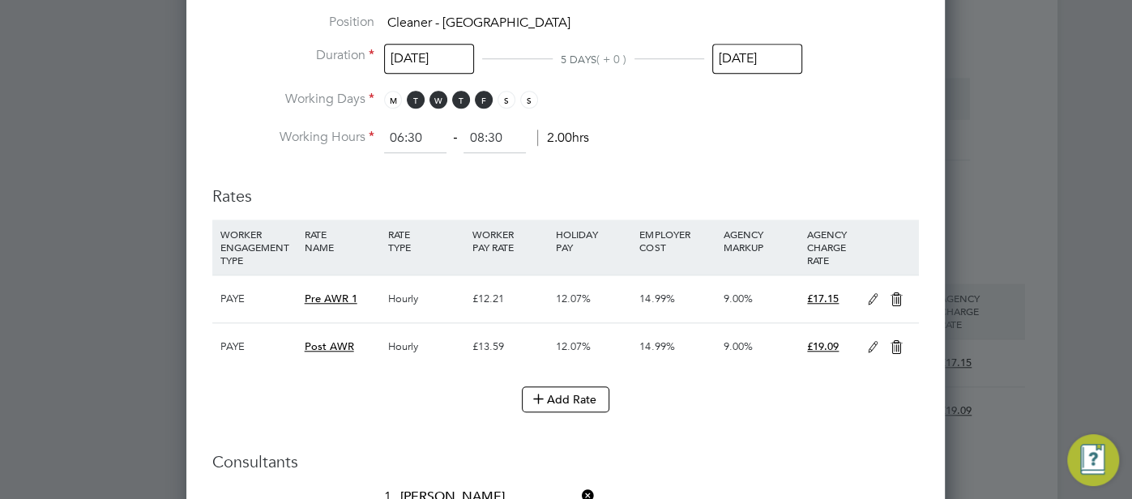
click at [894, 348] on icon at bounding box center [896, 347] width 20 height 13
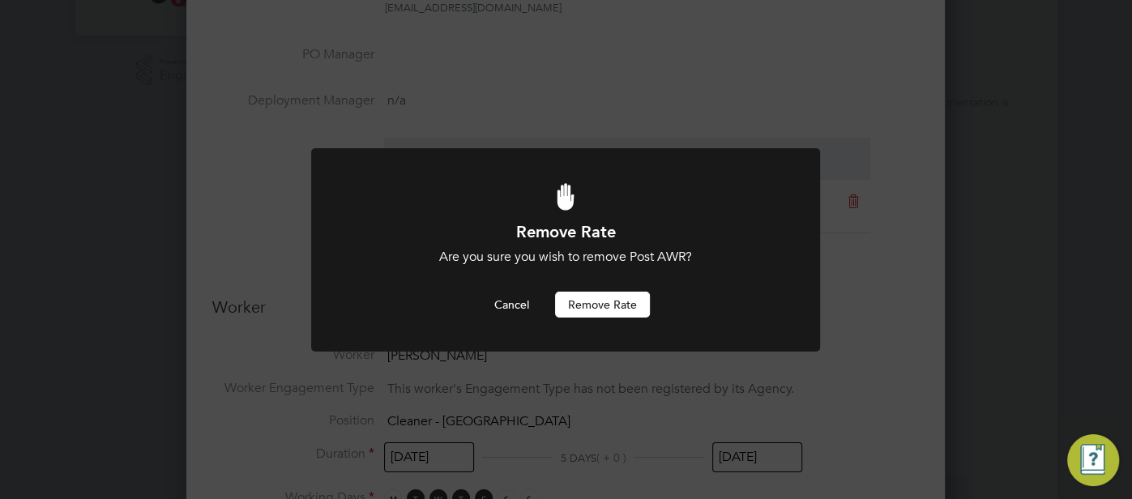
drag, startPoint x: 629, startPoint y: 295, endPoint x: 660, endPoint y: 326, distance: 44.1
click at [629, 296] on button "Remove rate" at bounding box center [602, 305] width 95 height 26
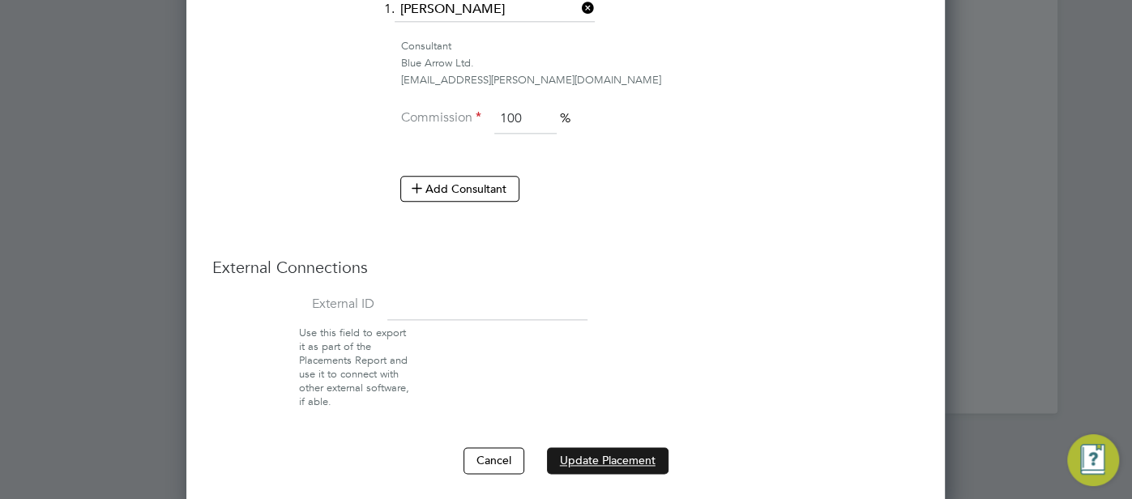
click at [626, 447] on button "Update Placement" at bounding box center [608, 460] width 122 height 26
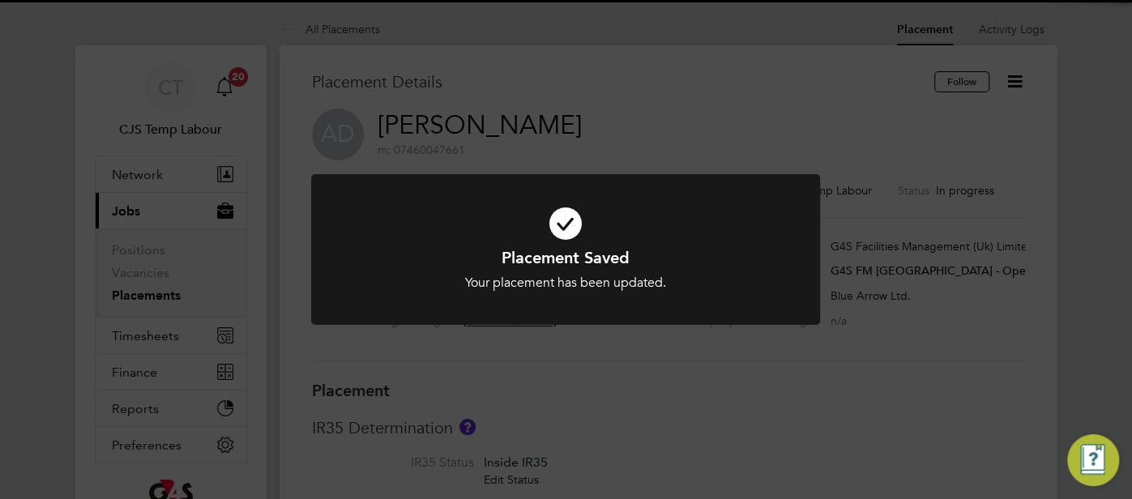
click at [561, 231] on icon at bounding box center [565, 223] width 421 height 63
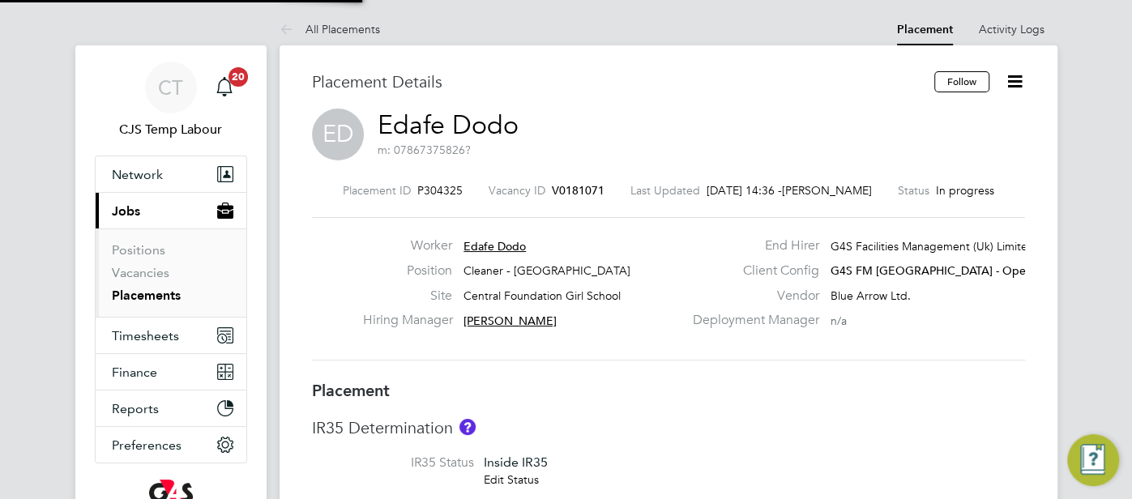
type input "[PERSON_NAME]"
type input "[DATE]"
type input "06:30"
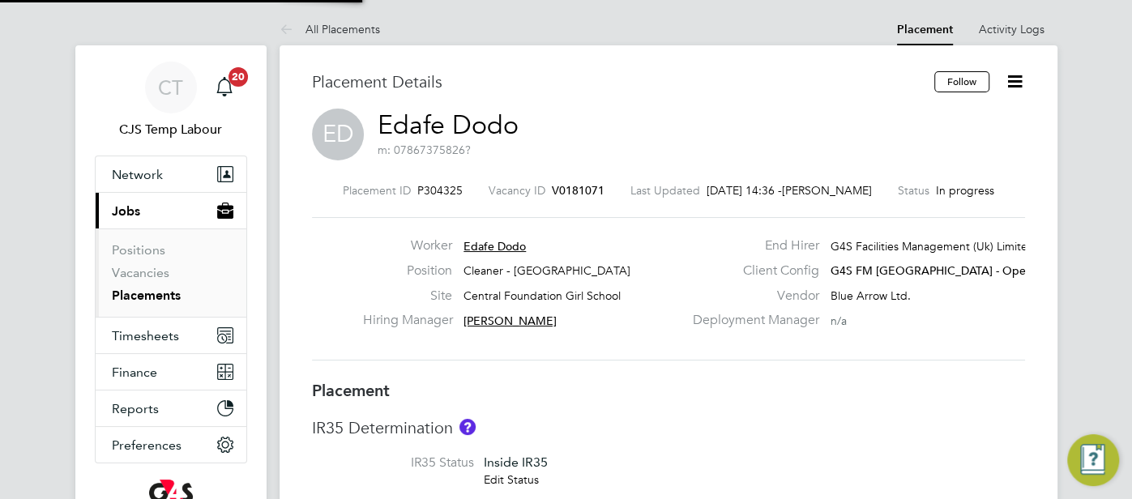
type input "08:30"
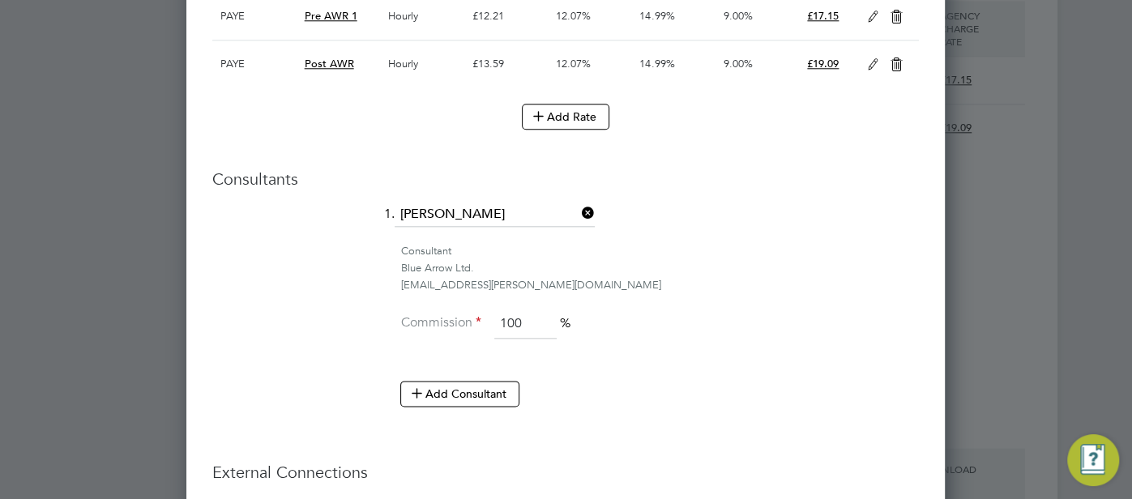
click at [887, 59] on icon at bounding box center [896, 64] width 20 height 13
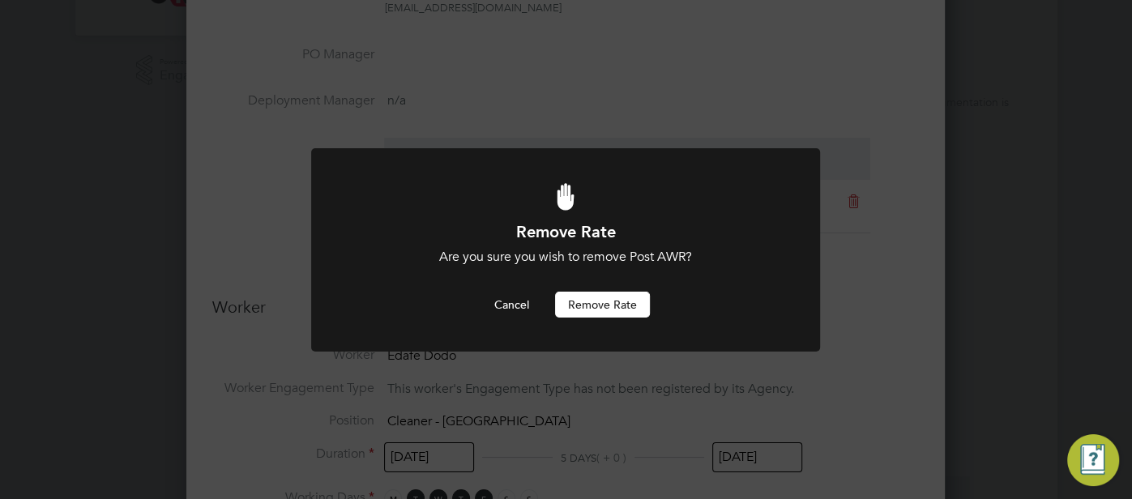
click at [599, 306] on button "Remove rate" at bounding box center [602, 305] width 95 height 26
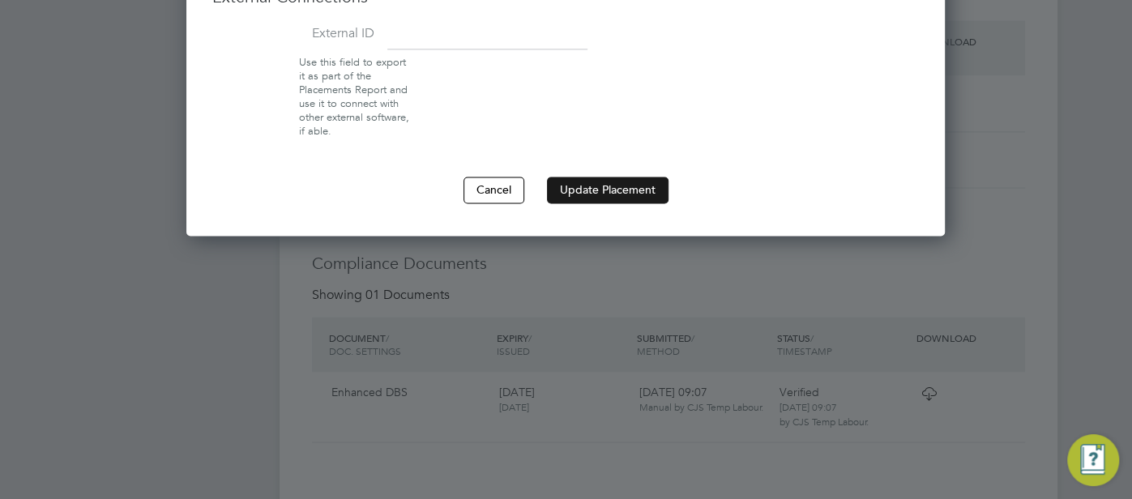
click at [596, 182] on button "Update Placement" at bounding box center [608, 190] width 122 height 26
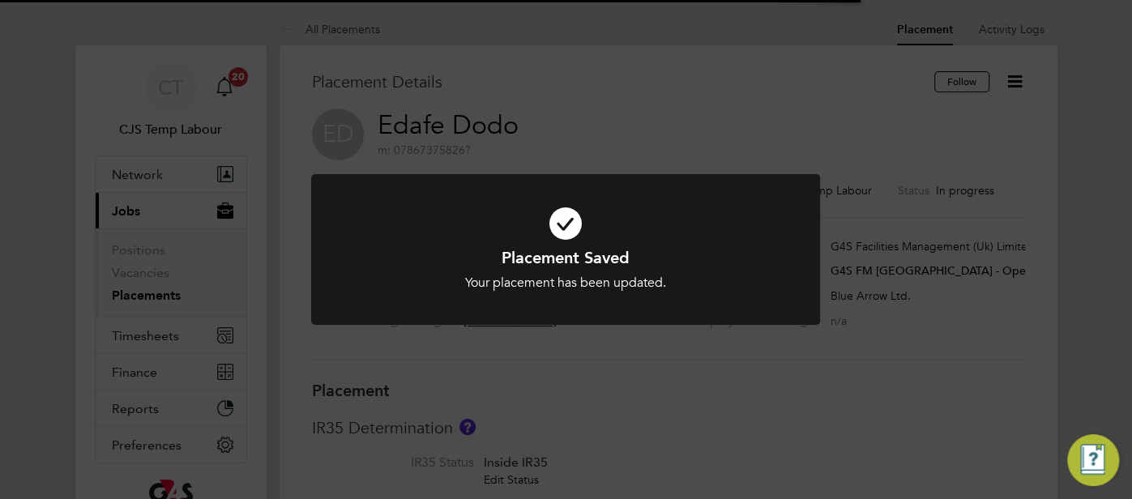
click at [569, 223] on icon at bounding box center [565, 223] width 421 height 63
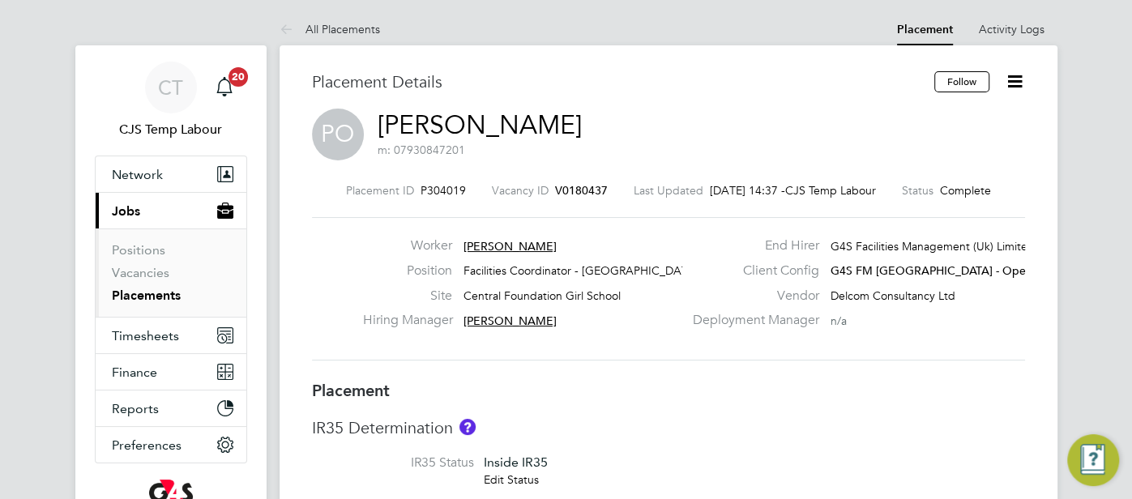
type input "[PERSON_NAME]"
type input "[DATE]"
type input "10:00"
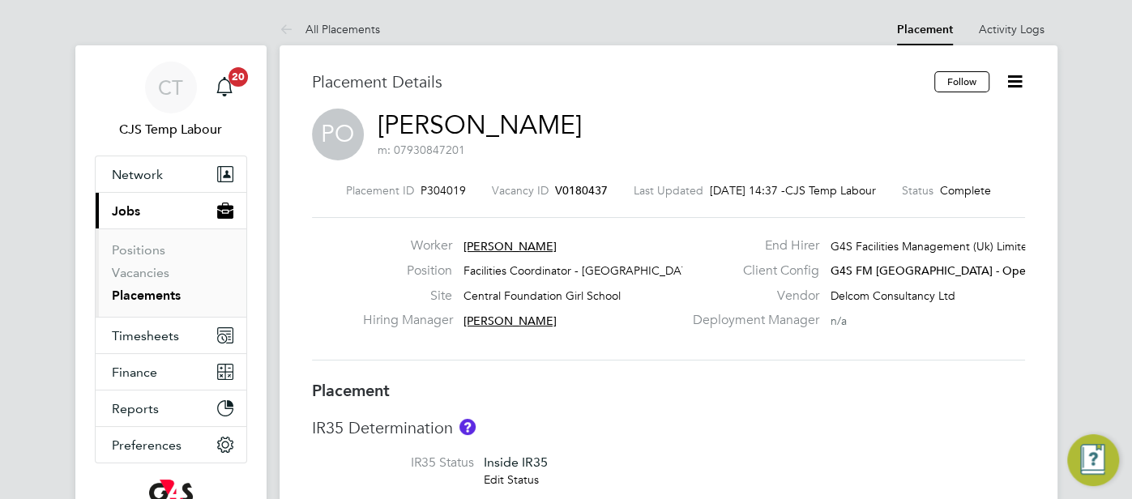
type input "19:00"
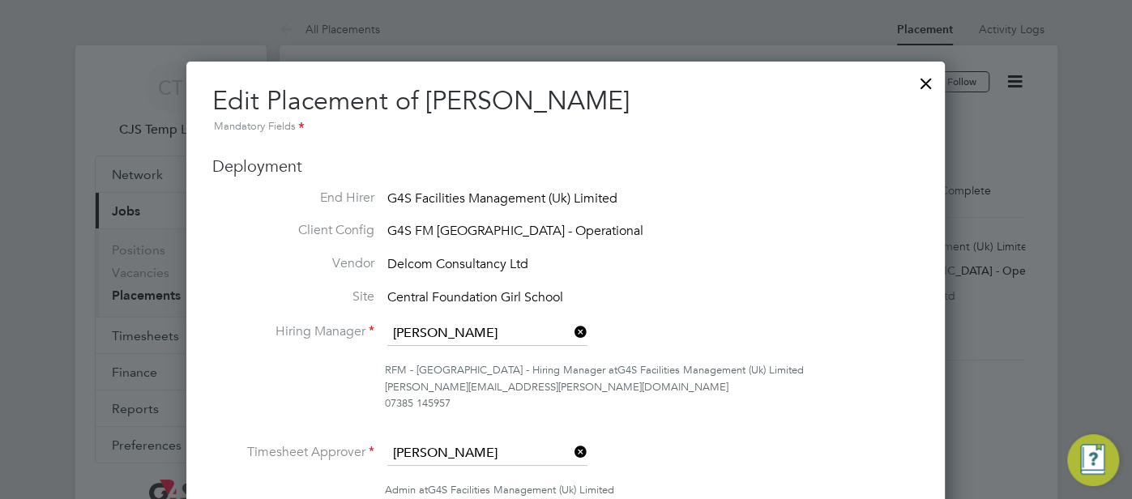
click at [923, 91] on div at bounding box center [925, 79] width 29 height 29
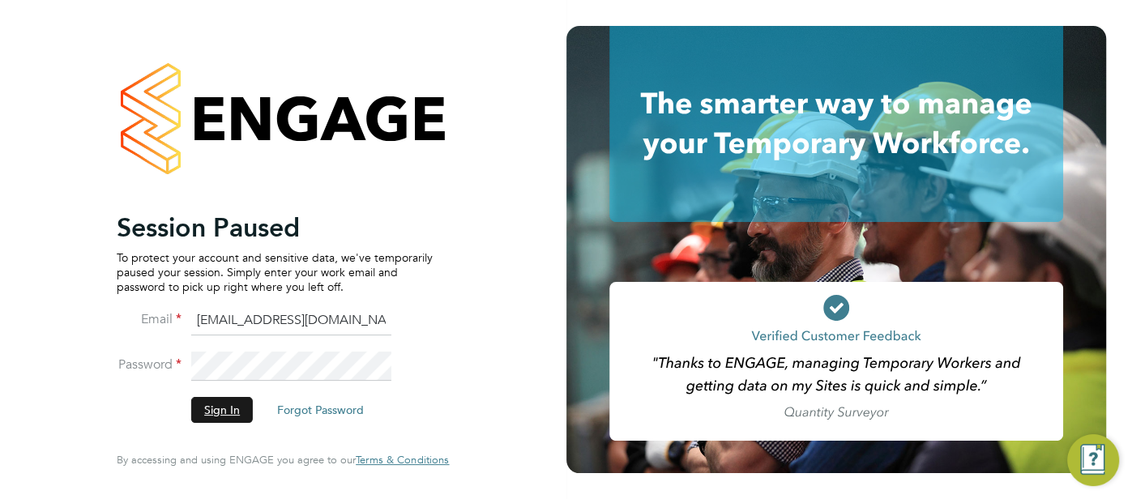
click at [218, 419] on button "Sign In" at bounding box center [222, 410] width 62 height 26
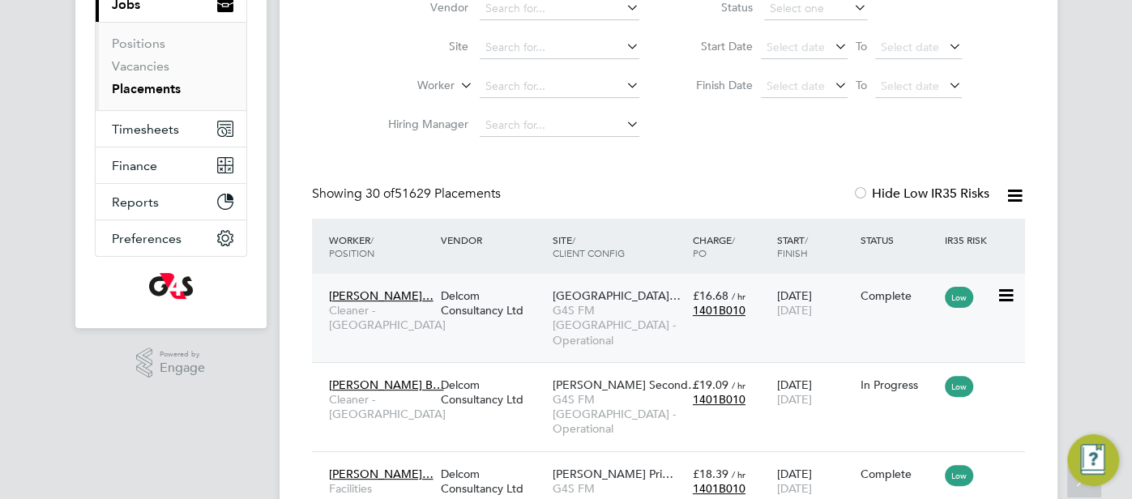
click at [644, 300] on span "Osmani Primary School…" at bounding box center [616, 295] width 128 height 15
click at [680, 311] on span "G4S FM [GEOGRAPHIC_DATA] - Operational" at bounding box center [618, 325] width 132 height 45
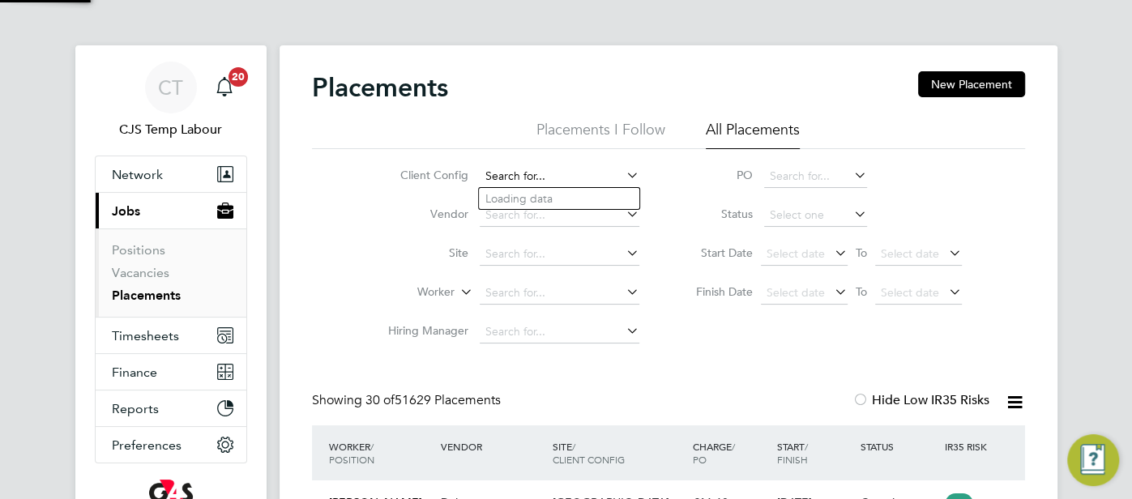
click at [521, 173] on input at bounding box center [560, 176] width 160 height 23
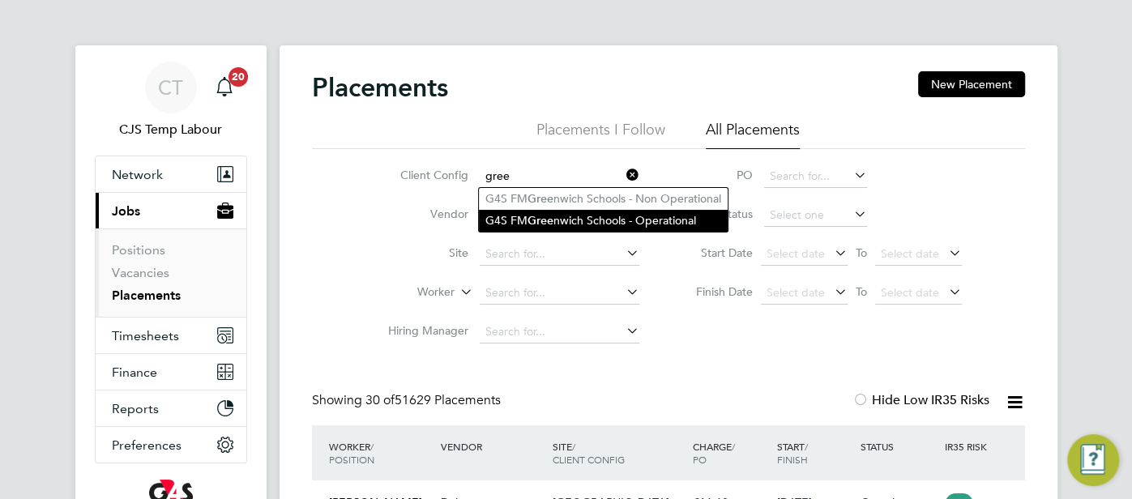
click at [557, 220] on li "G4S FM Gree nwich Schools - Operational" at bounding box center [603, 221] width 249 height 22
type input "G4S FM Greenwich Schools - Operational"
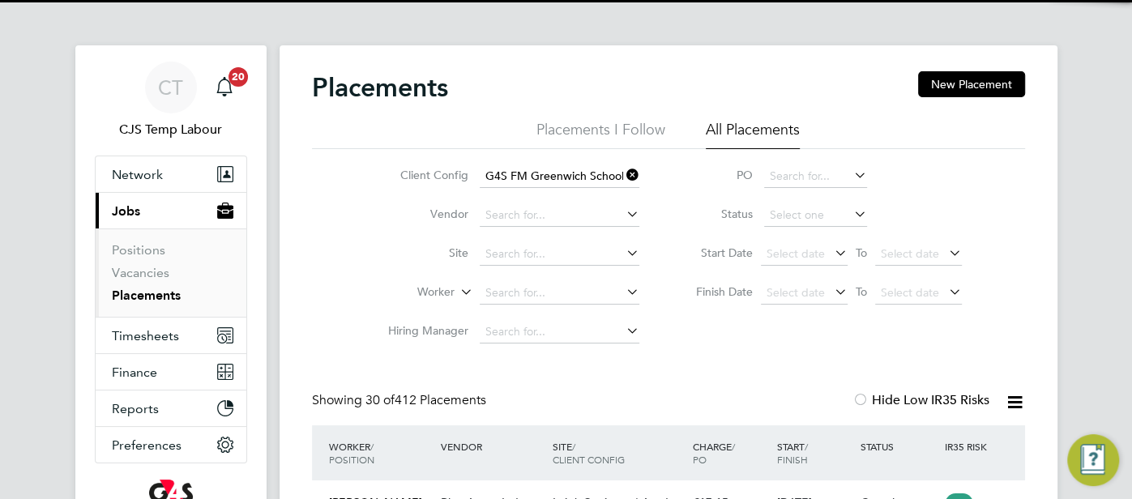
scroll to position [61, 140]
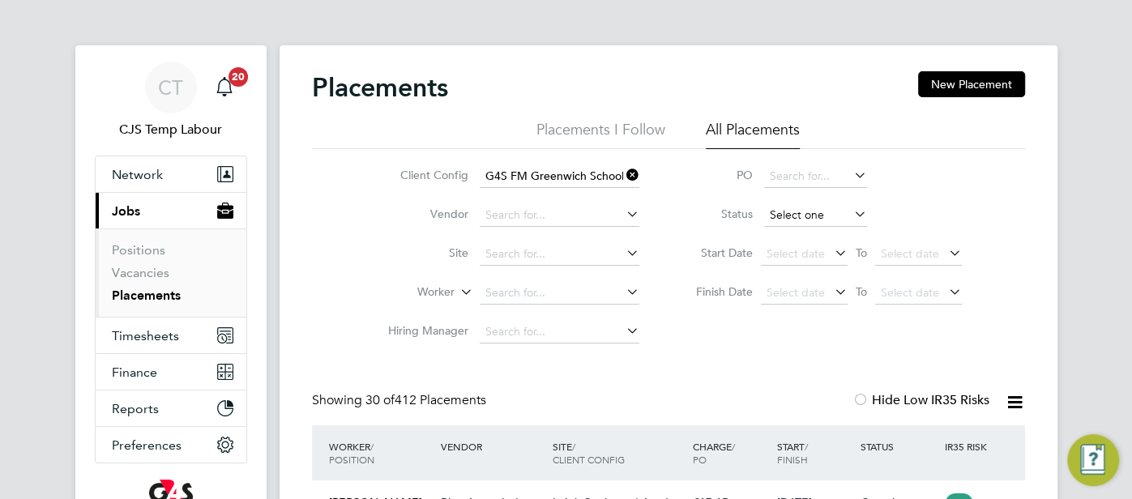
click at [787, 211] on input at bounding box center [815, 215] width 103 height 23
click at [790, 241] on li "Active" at bounding box center [815, 237] width 104 height 21
type input "Active"
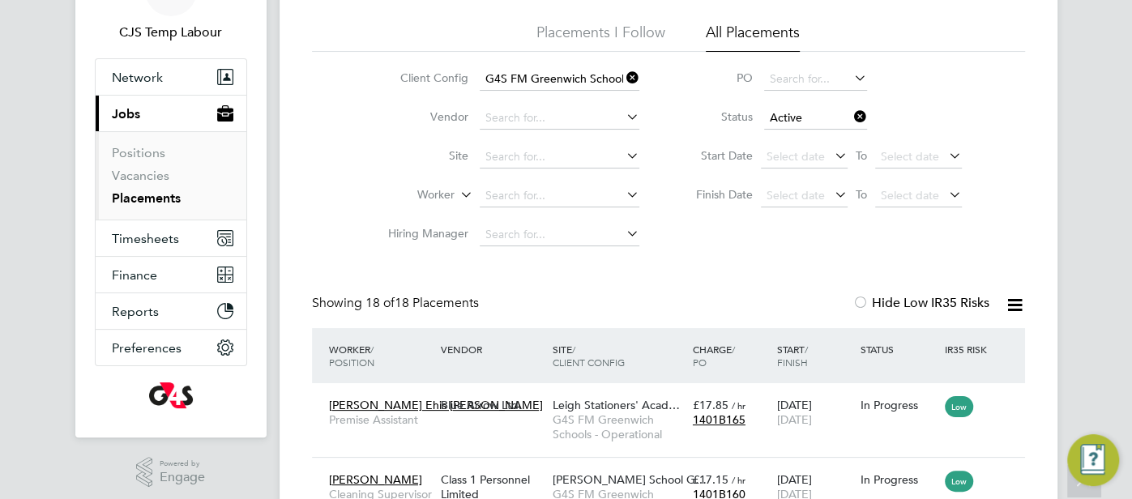
click at [1022, 298] on icon at bounding box center [1014, 305] width 20 height 20
click at [905, 343] on li "Download Placements Report" at bounding box center [935, 343] width 173 height 23
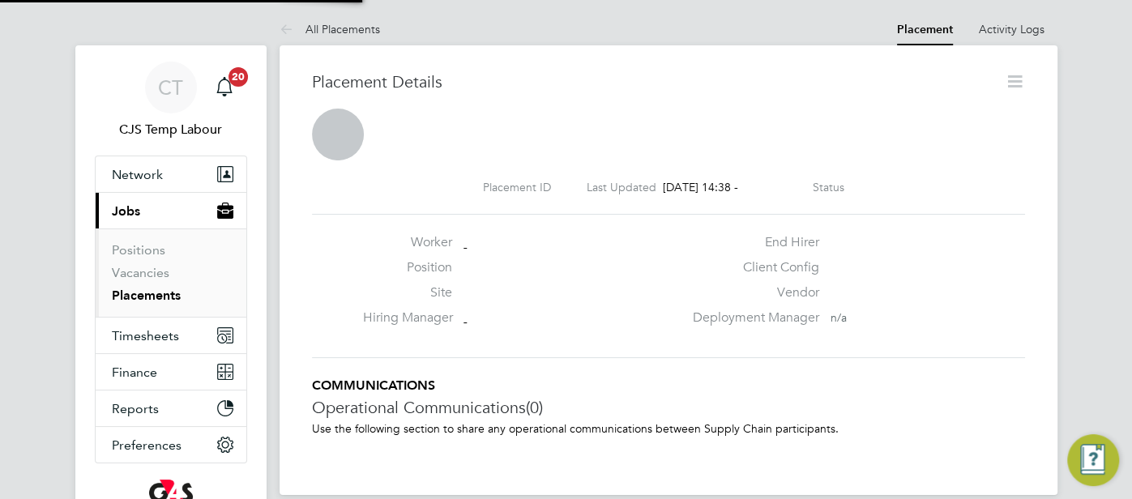
scroll to position [8, 0]
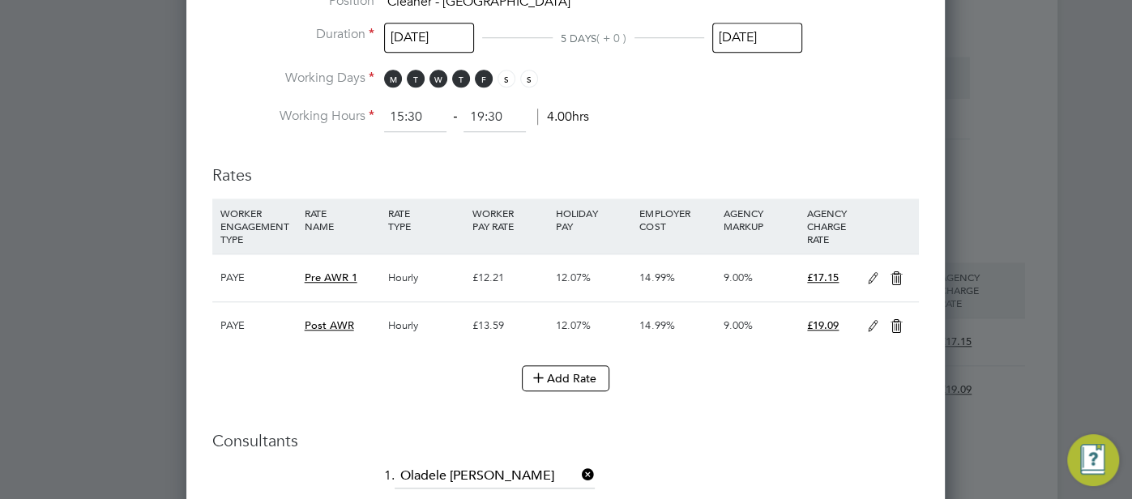
click at [894, 326] on icon at bounding box center [896, 326] width 20 height 13
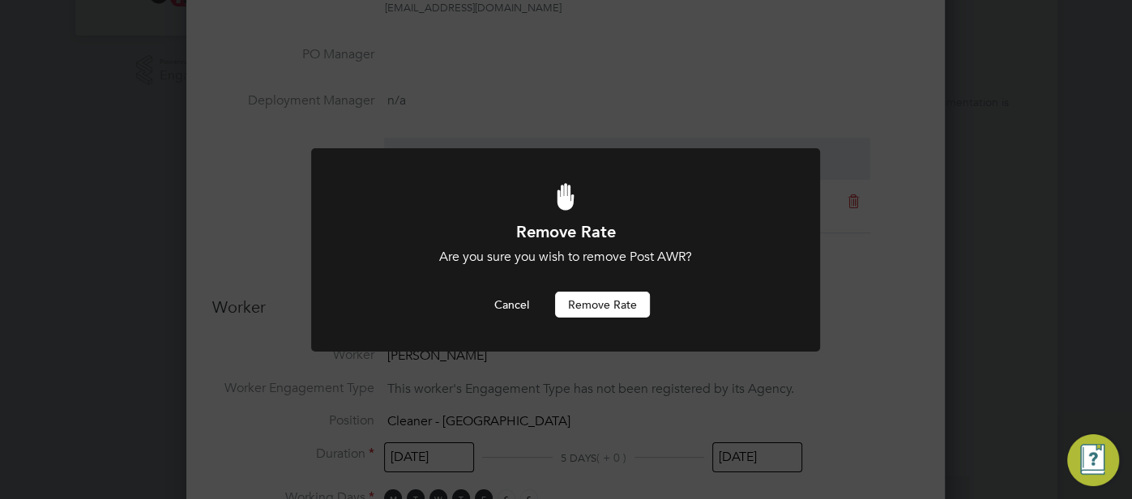
drag, startPoint x: 621, startPoint y: 301, endPoint x: 636, endPoint y: 312, distance: 18.6
click at [622, 301] on button "Remove rate" at bounding box center [602, 305] width 95 height 26
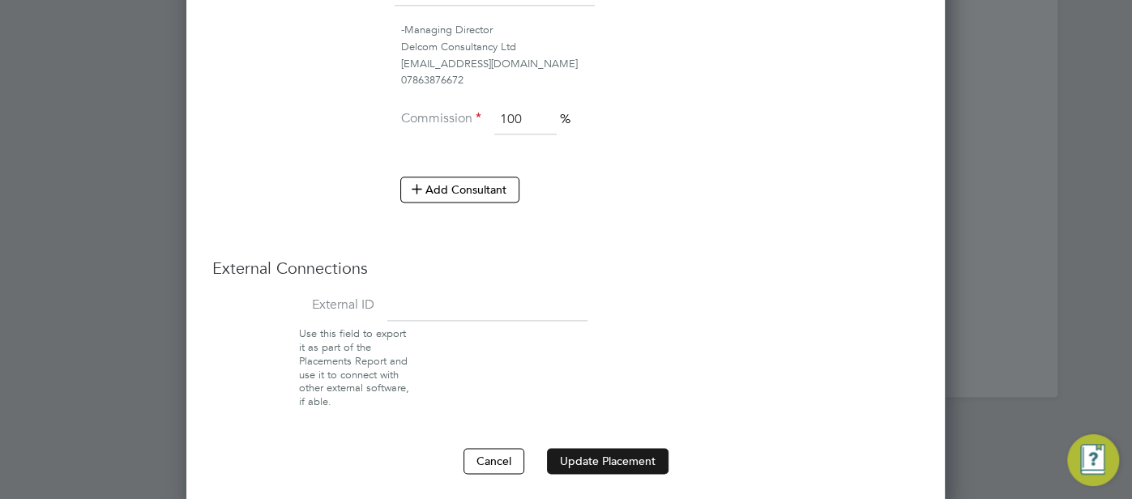
click at [631, 457] on button "Update Placement" at bounding box center [608, 461] width 122 height 26
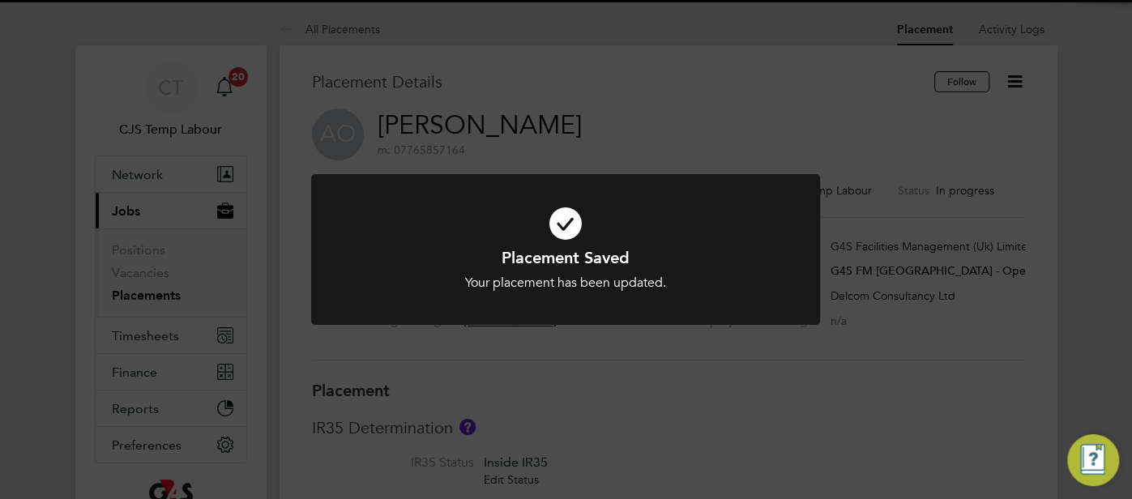
click at [560, 229] on icon at bounding box center [565, 223] width 421 height 63
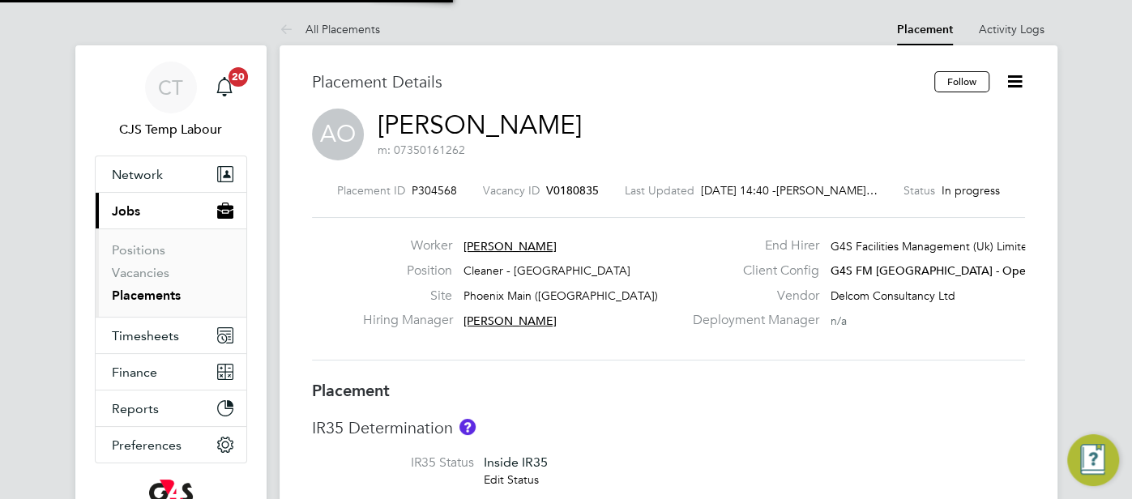
type input "[PERSON_NAME]"
type input "[DATE]"
type input "06:30"
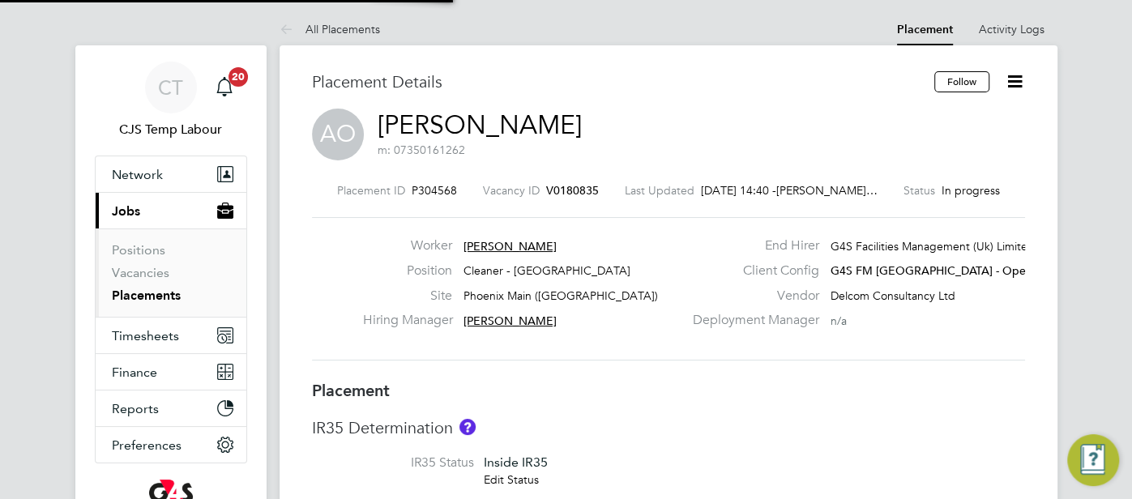
type input "08:30"
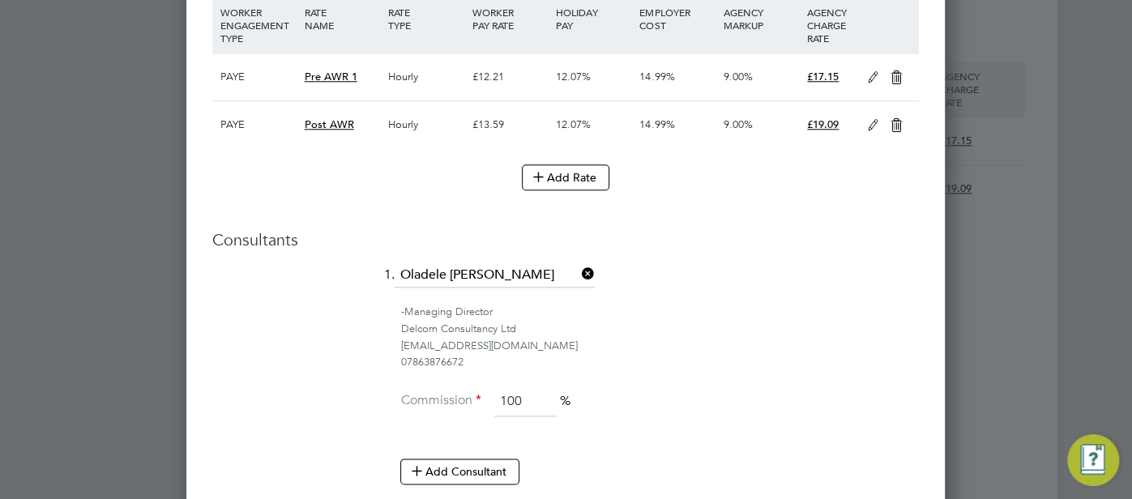
click at [889, 126] on icon at bounding box center [896, 125] width 20 height 13
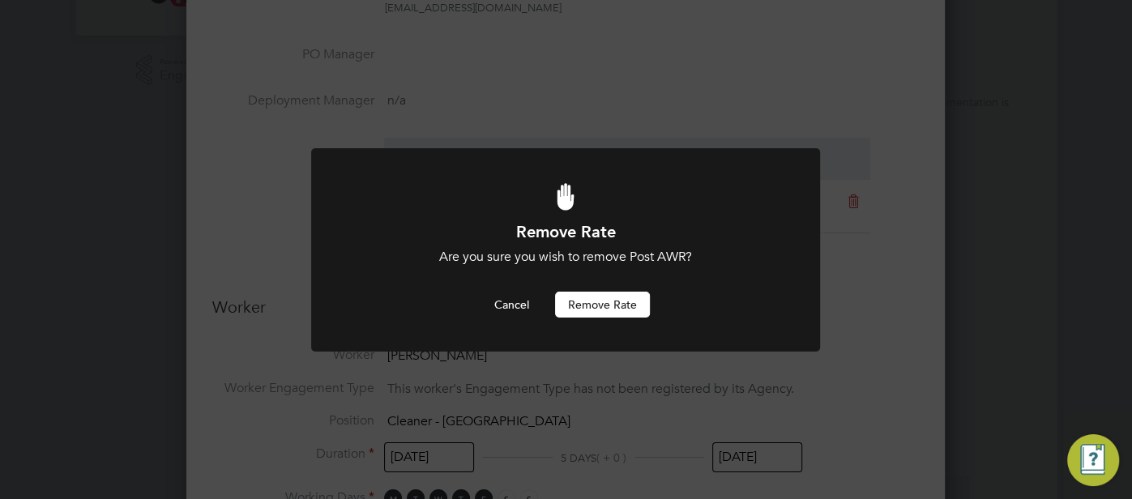
click at [572, 307] on button "Remove rate" at bounding box center [602, 305] width 95 height 26
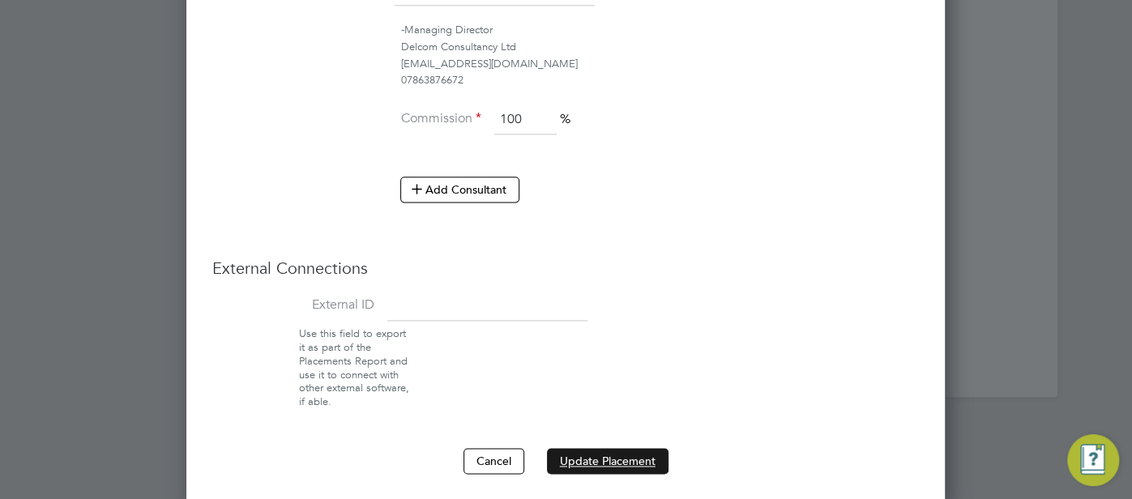
click at [602, 451] on button "Update Placement" at bounding box center [608, 461] width 122 height 26
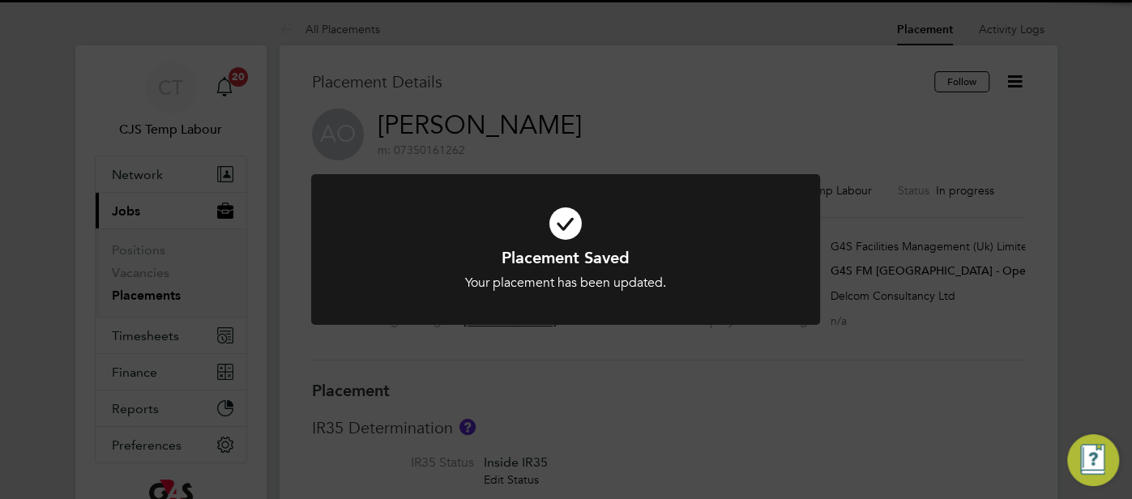
click at [562, 223] on icon at bounding box center [565, 223] width 421 height 63
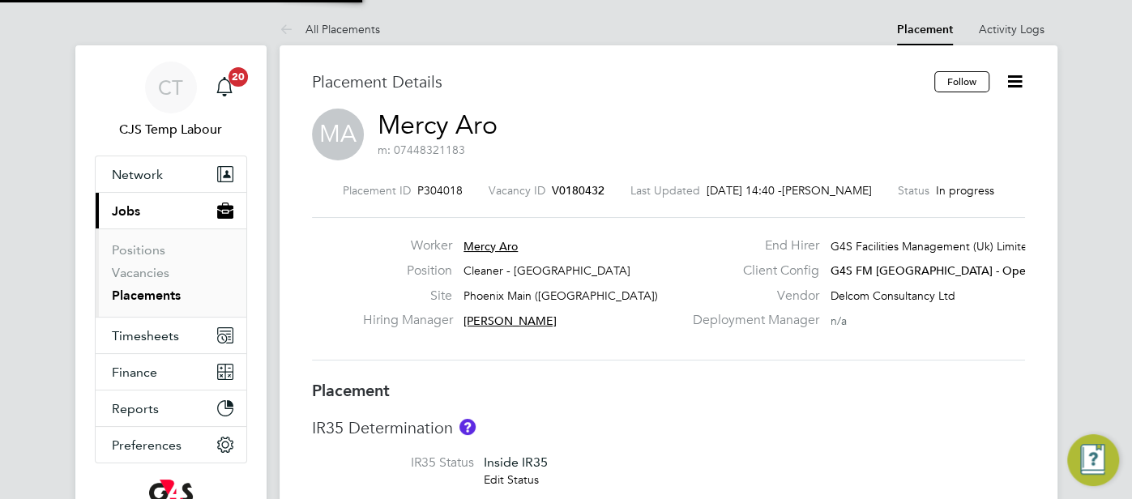
type input "[PERSON_NAME]"
type input "[DATE]"
type input "06:30"
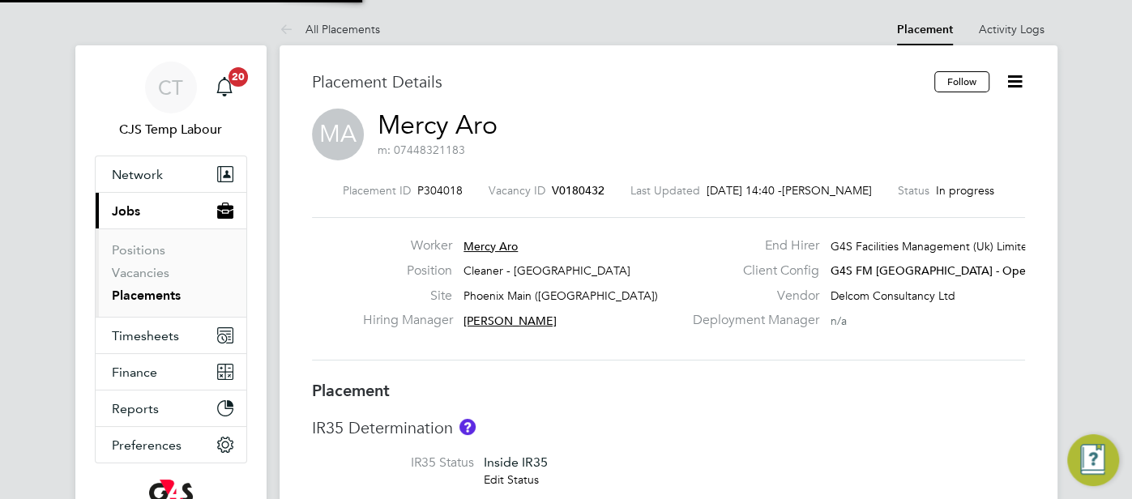
type input "08:30"
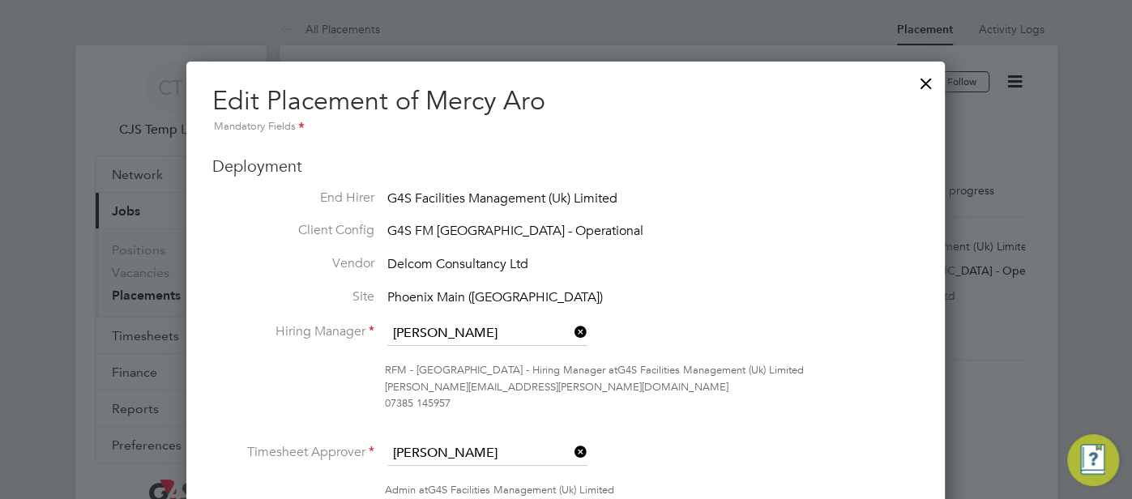
click at [932, 83] on div at bounding box center [925, 79] width 29 height 29
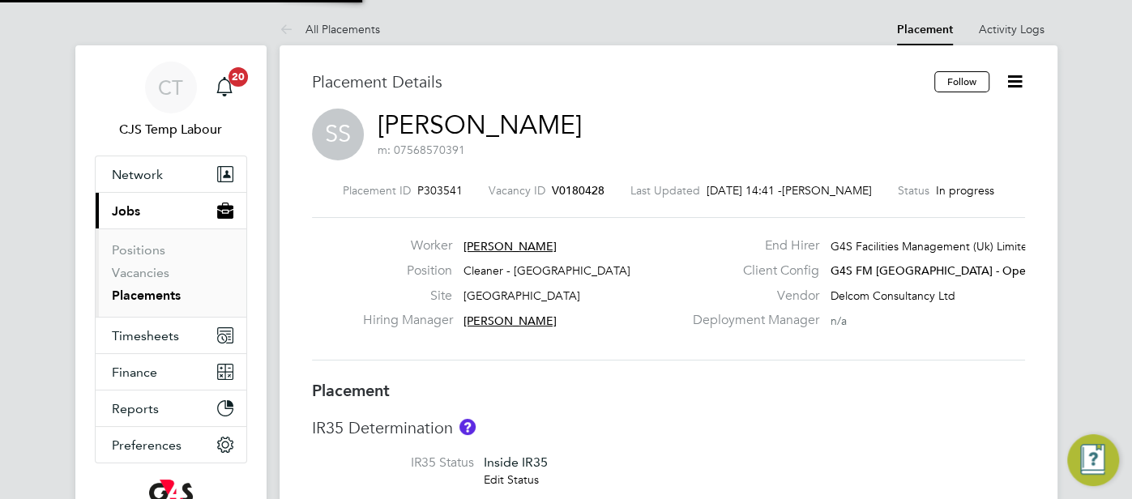
type input "[PERSON_NAME]"
type input "[DATE]"
type input "15:30"
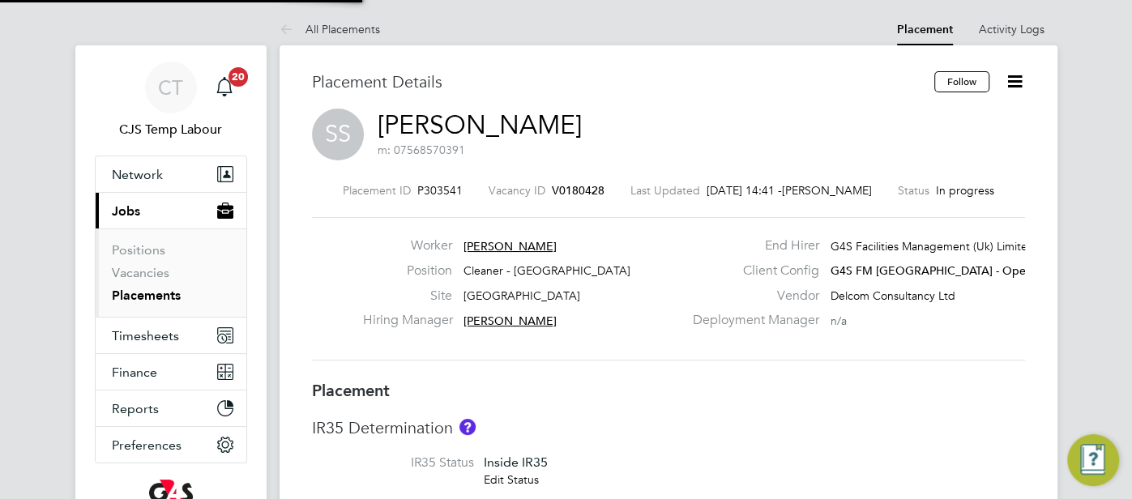
type input "17:30"
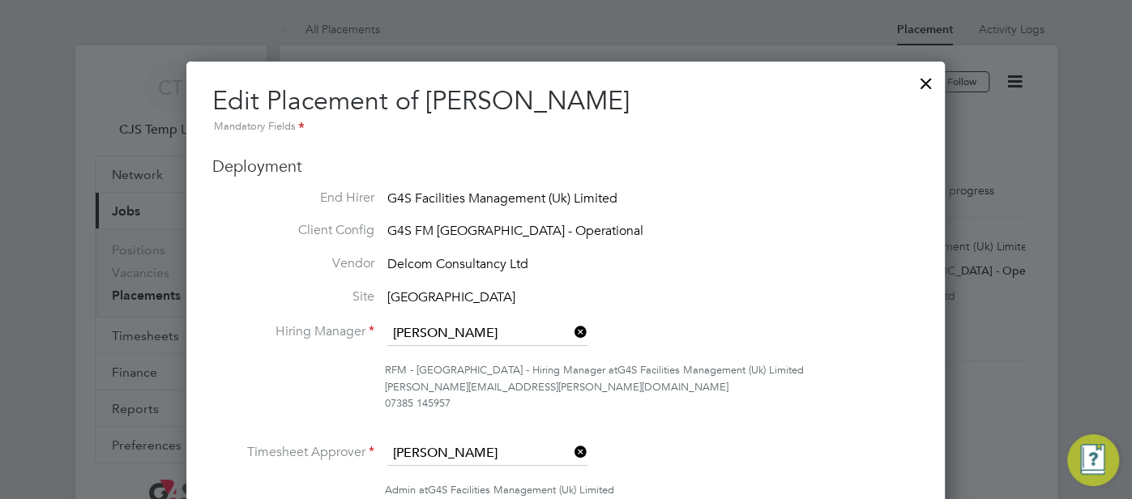
click at [931, 80] on div at bounding box center [925, 79] width 29 height 29
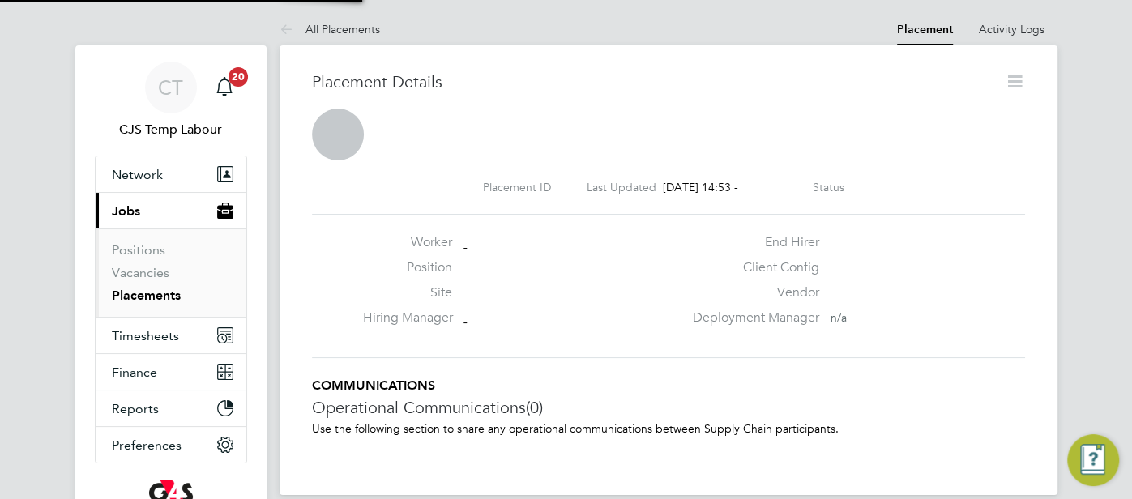
scroll to position [25, 319]
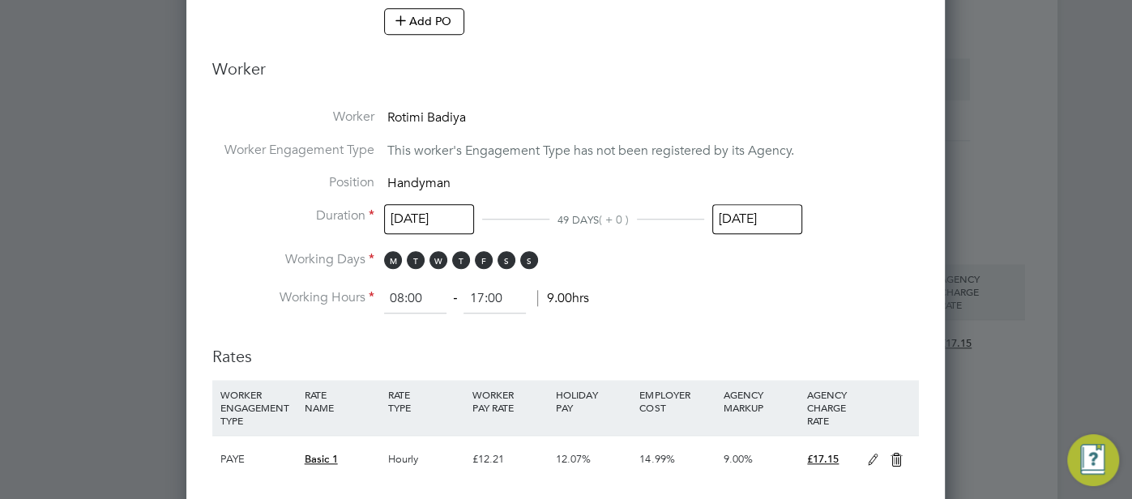
click at [793, 215] on input "[DATE]" at bounding box center [757, 219] width 90 height 30
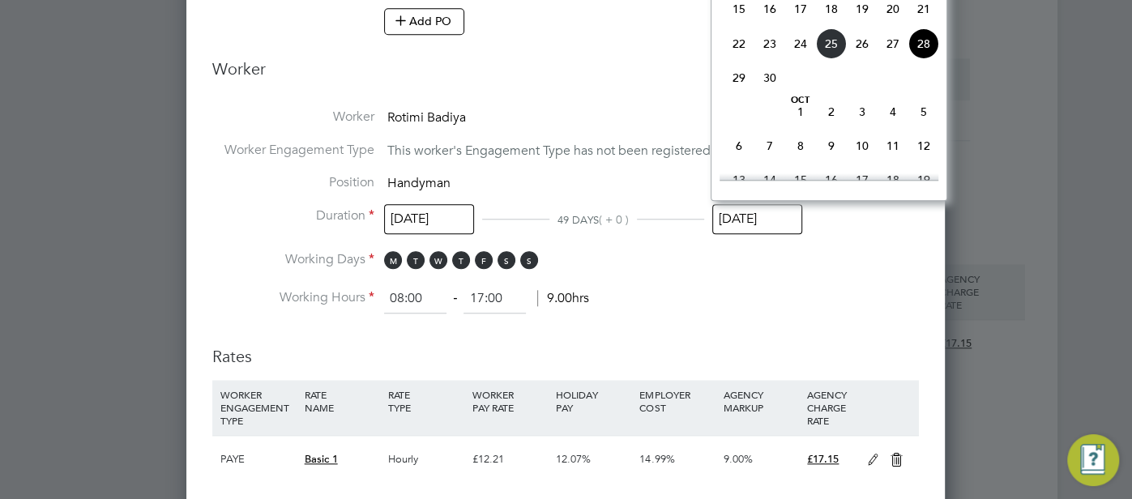
click at [928, 119] on span "5" at bounding box center [923, 111] width 31 height 31
type input "[DATE]"
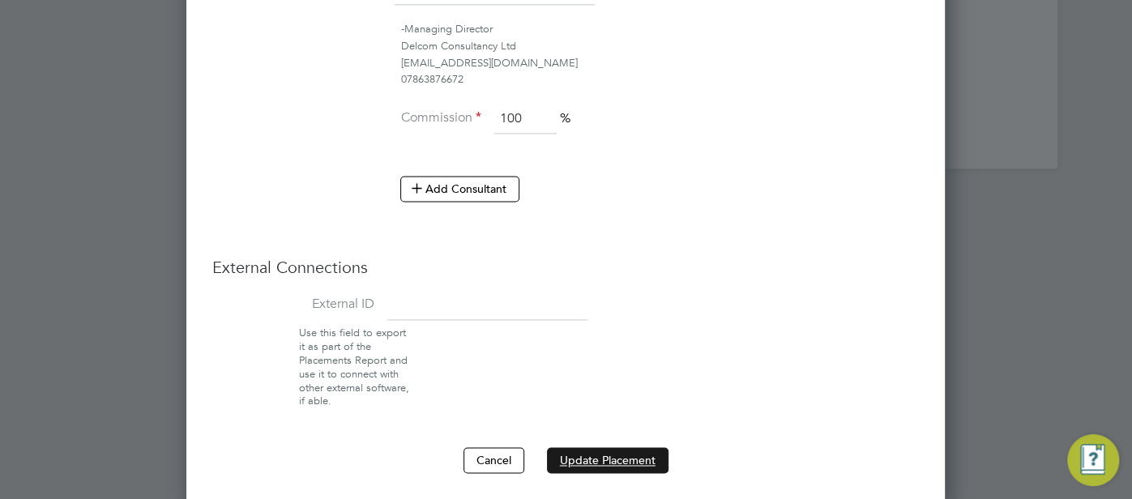
click at [640, 450] on button "Update Placement" at bounding box center [608, 460] width 122 height 26
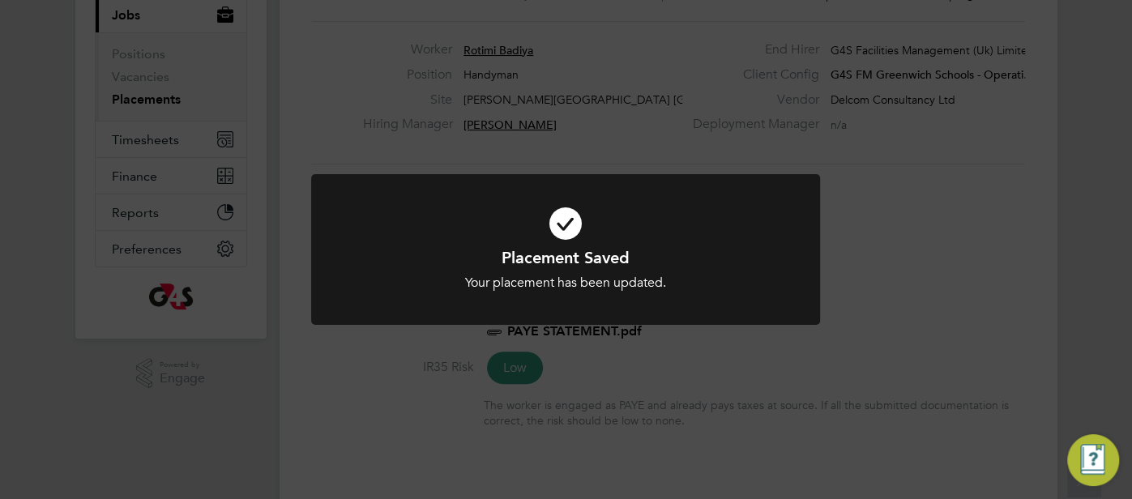
click at [564, 222] on icon at bounding box center [565, 223] width 421 height 63
